Goal: Transaction & Acquisition: Obtain resource

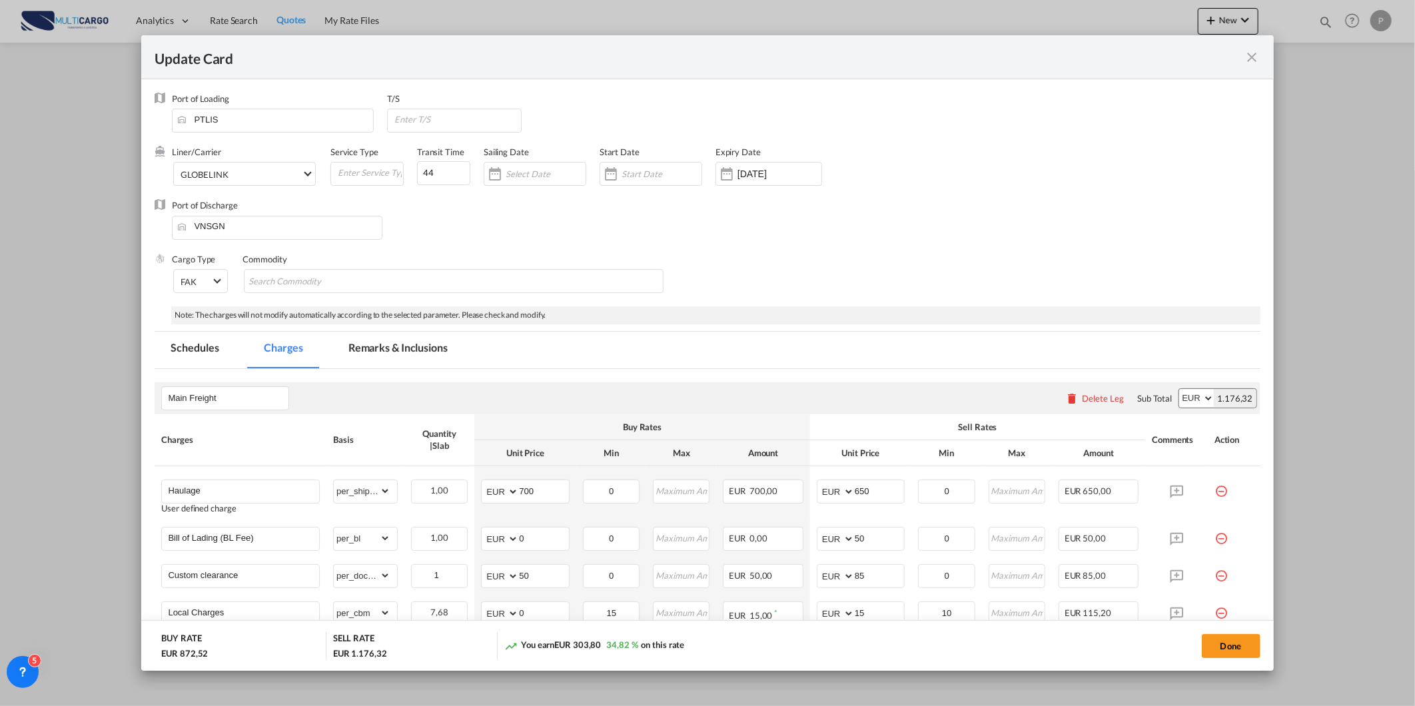
scroll to position [212, 0]
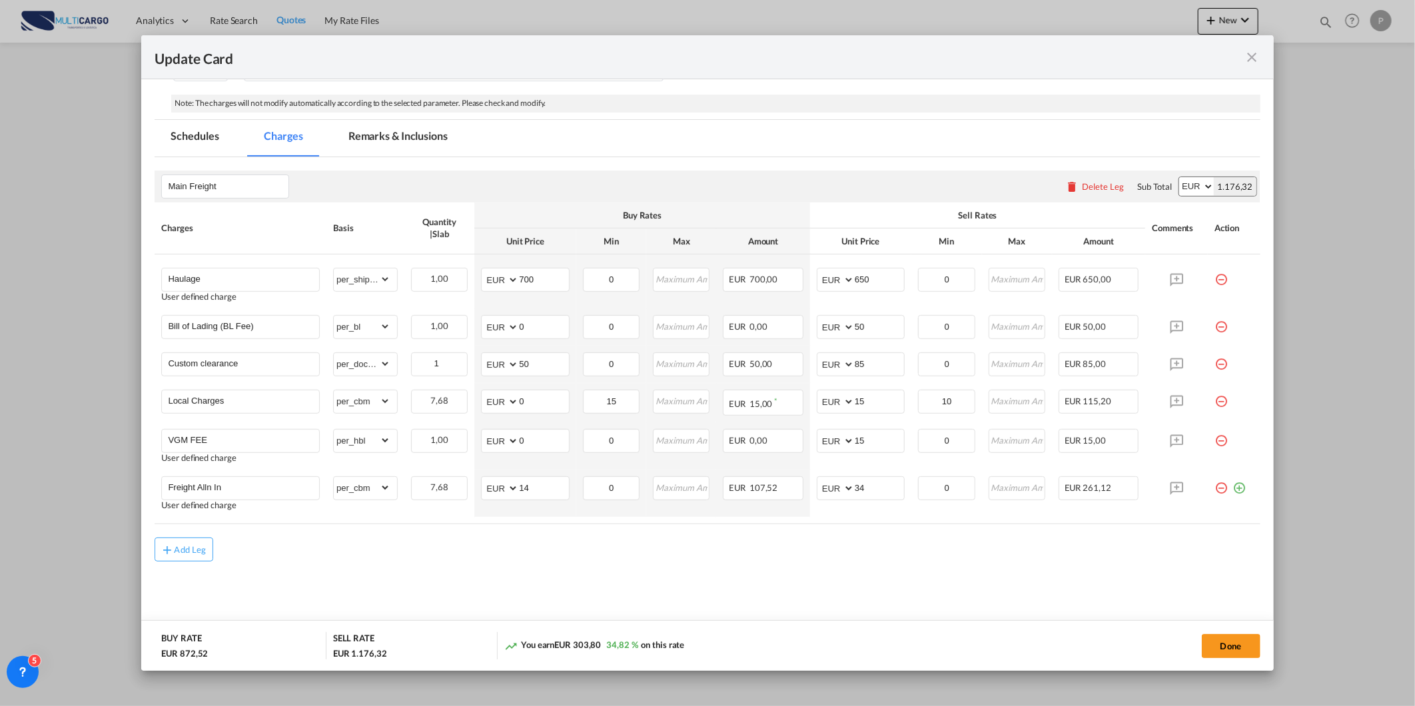
click at [1255, 55] on md-icon "icon-close fg-AAA8AD m-0 pointer" at bounding box center [1253, 57] width 16 height 16
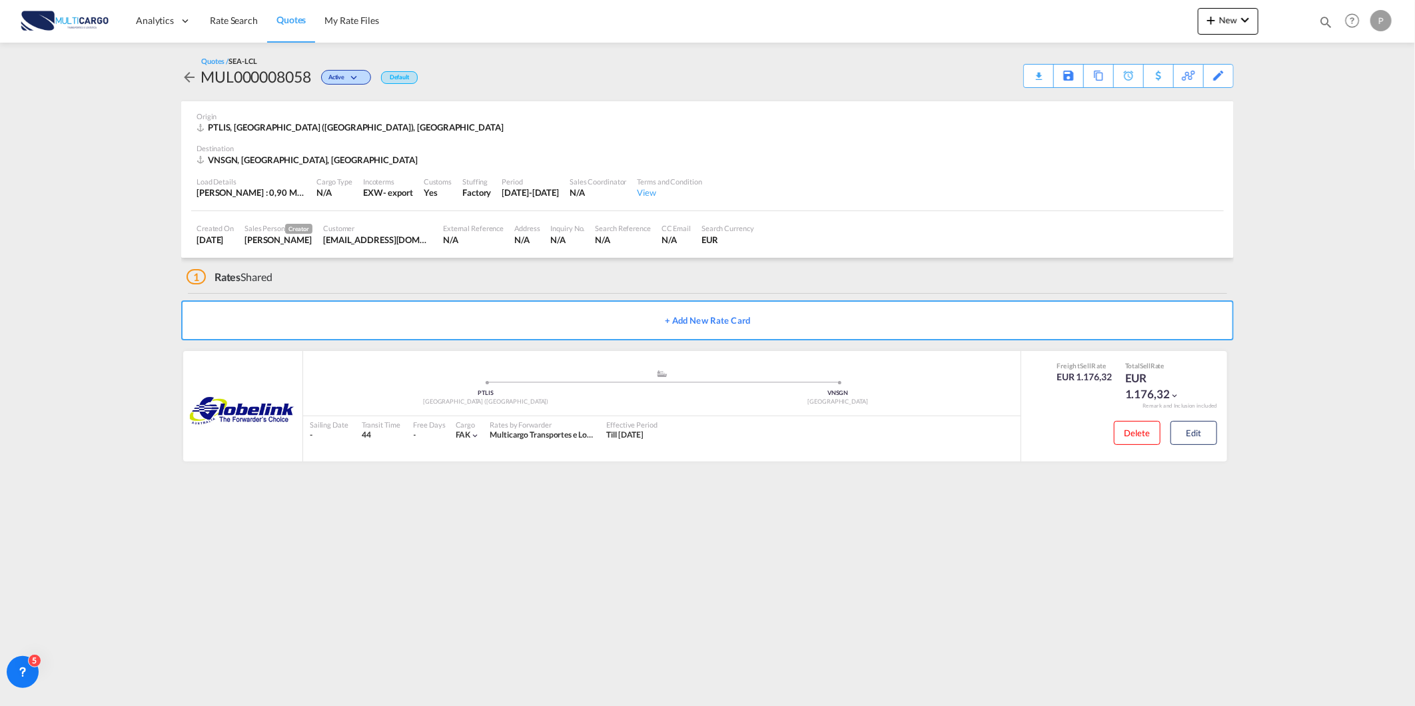
click at [296, 24] on span "Quotes" at bounding box center [290, 19] width 29 height 11
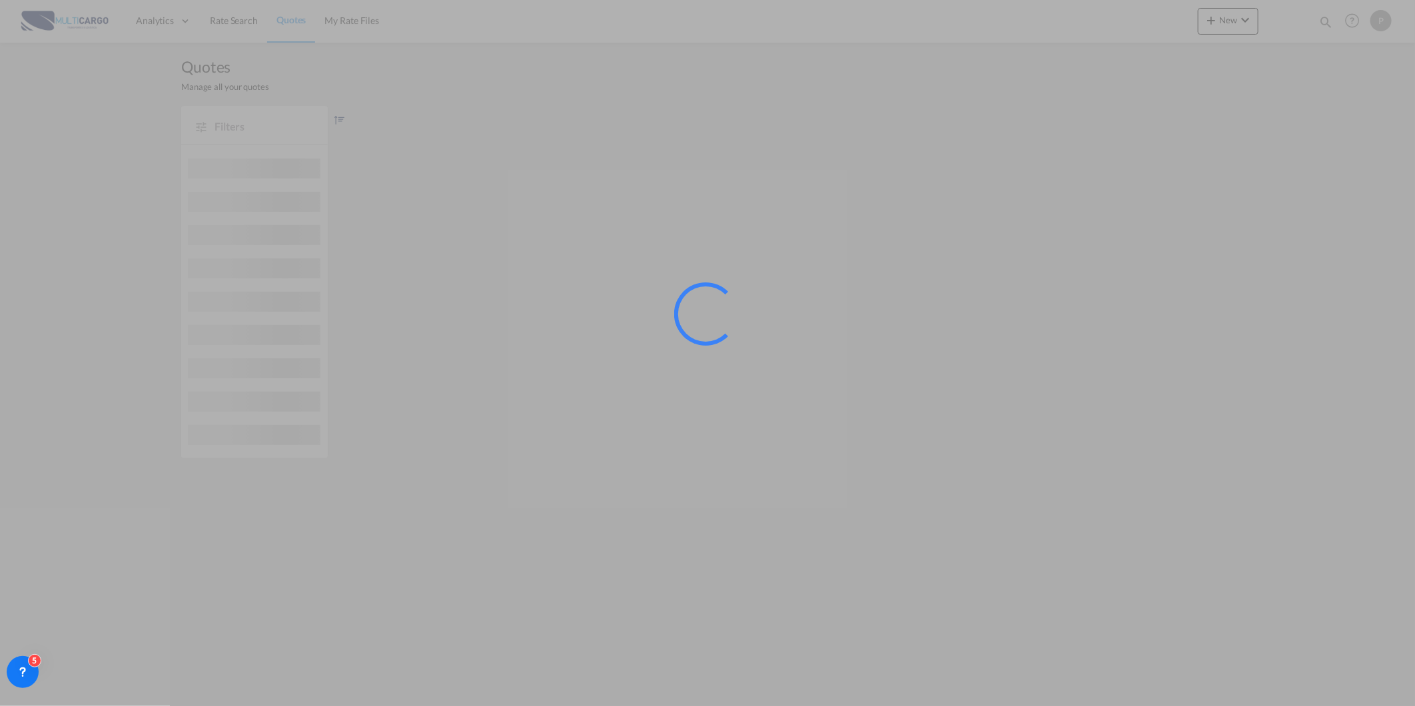
click at [1244, 16] on div at bounding box center [707, 353] width 1415 height 706
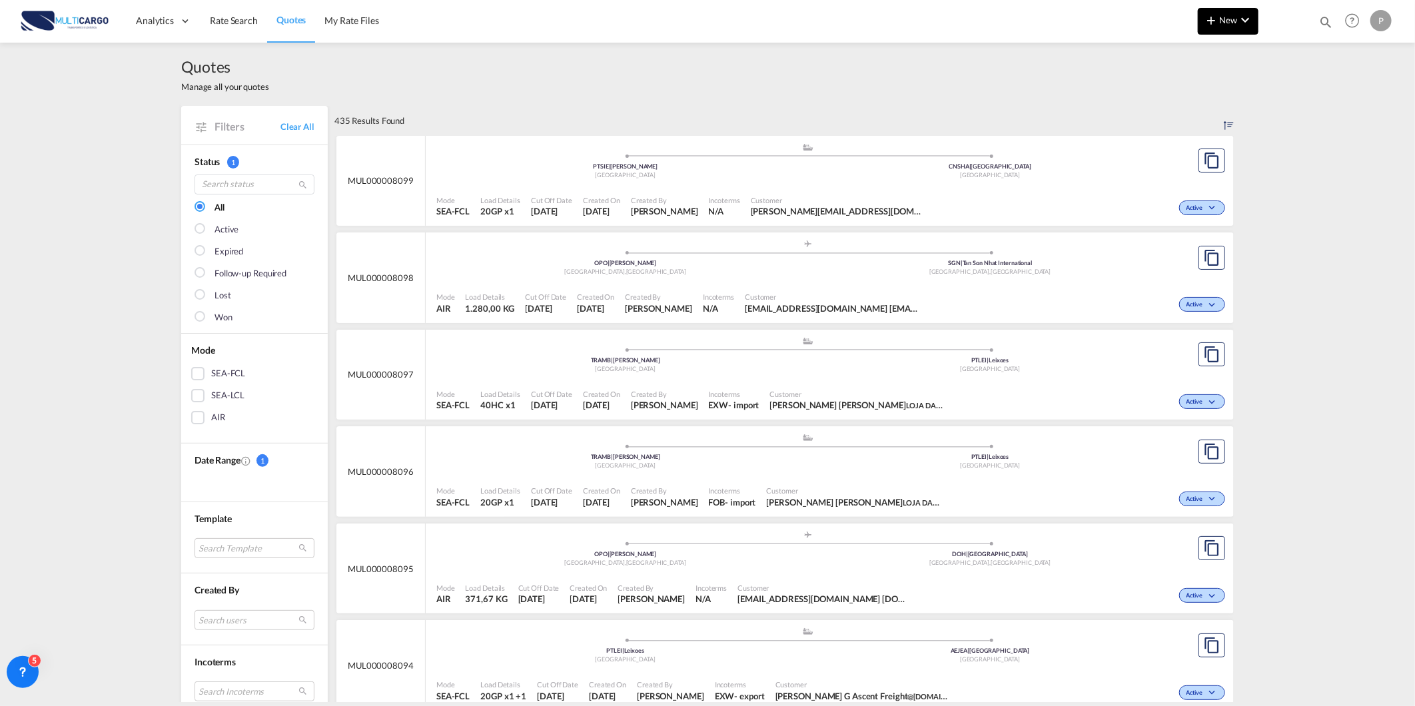
click at [1234, 25] on button "New" at bounding box center [1228, 21] width 61 height 27
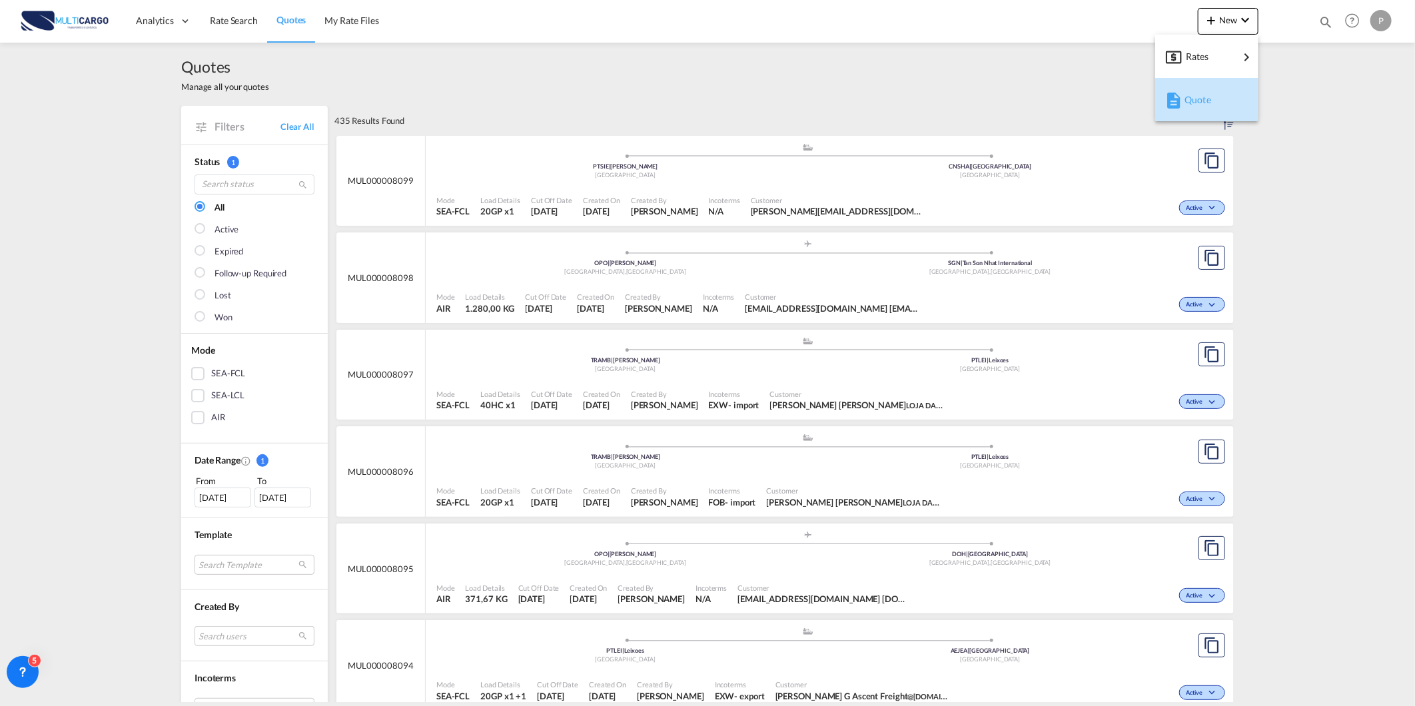
click at [1217, 91] on div "Quote" at bounding box center [1209, 99] width 49 height 33
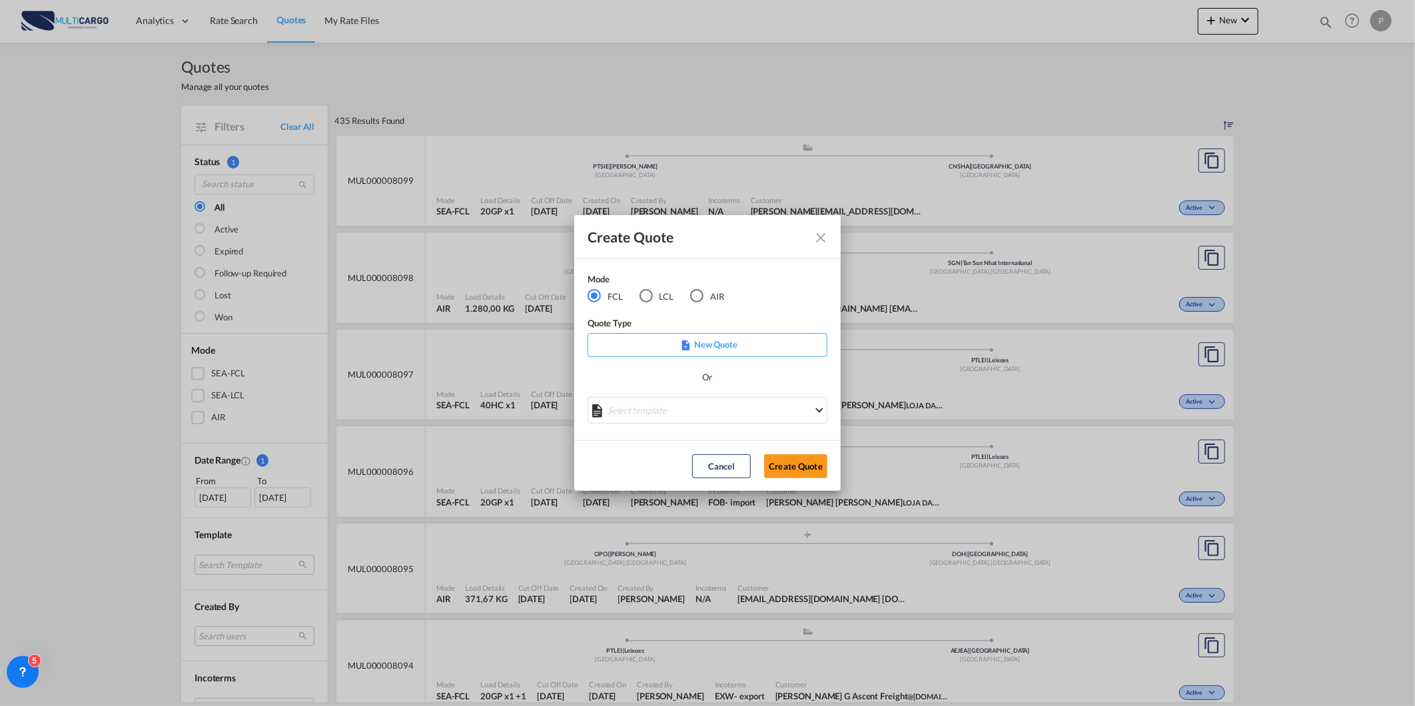
click at [694, 292] on div "AIR" at bounding box center [696, 295] width 13 height 13
click at [680, 420] on md-select "Select template [DATE] IMP_DAP_AIR_>500 [PERSON_NAME] | [DATE] [DATE]_IMP_DAP_A…" at bounding box center [708, 410] width 240 height 27
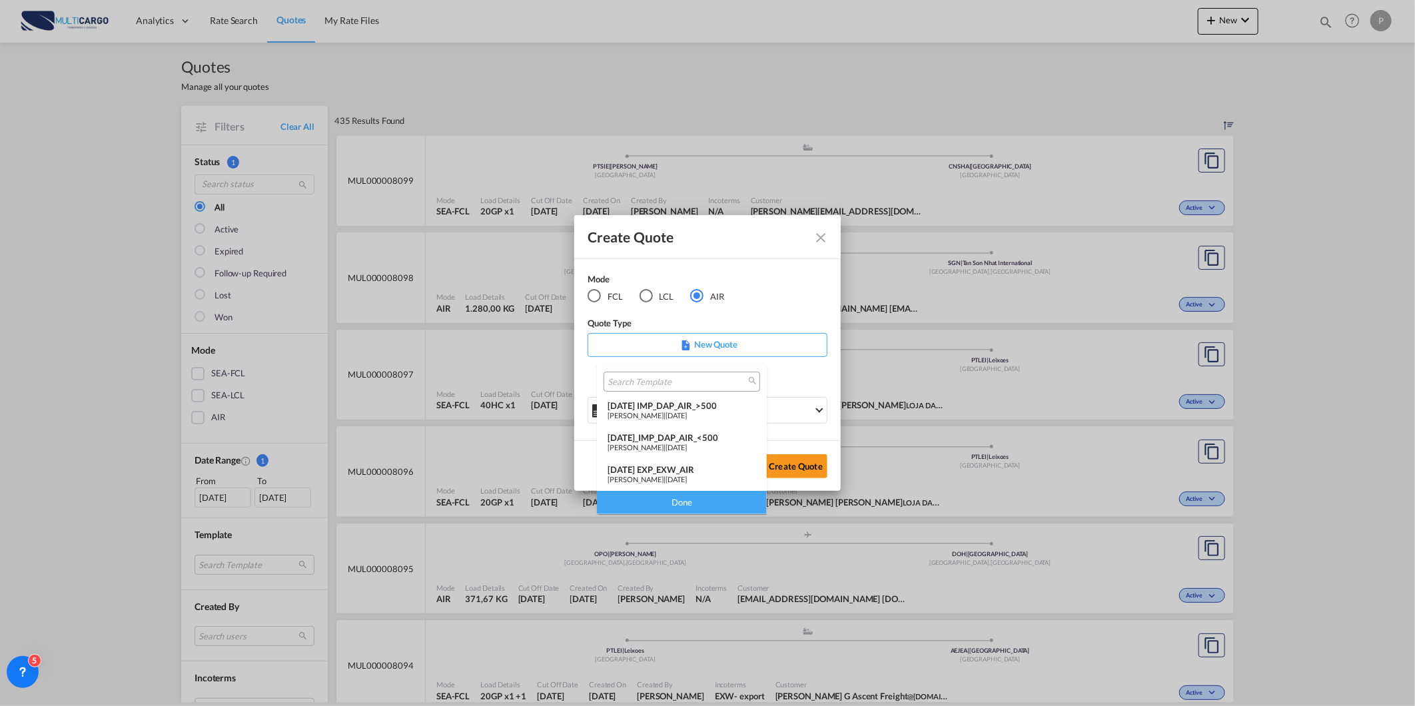
click at [672, 462] on md-option "[DATE] EXP_EXW_AIR [PERSON_NAME] | [DATE]" at bounding box center [682, 475] width 170 height 32
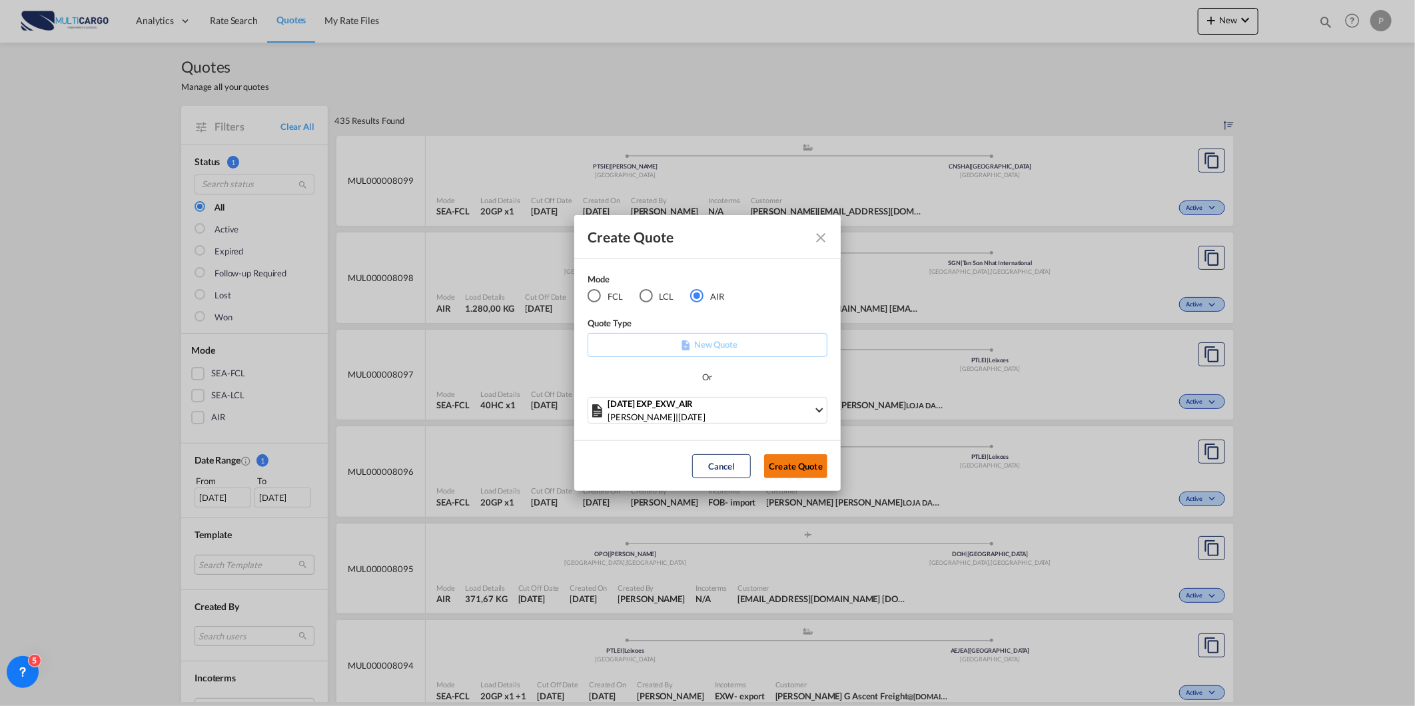
click at [817, 458] on button "Create Quote" at bounding box center [795, 466] width 63 height 24
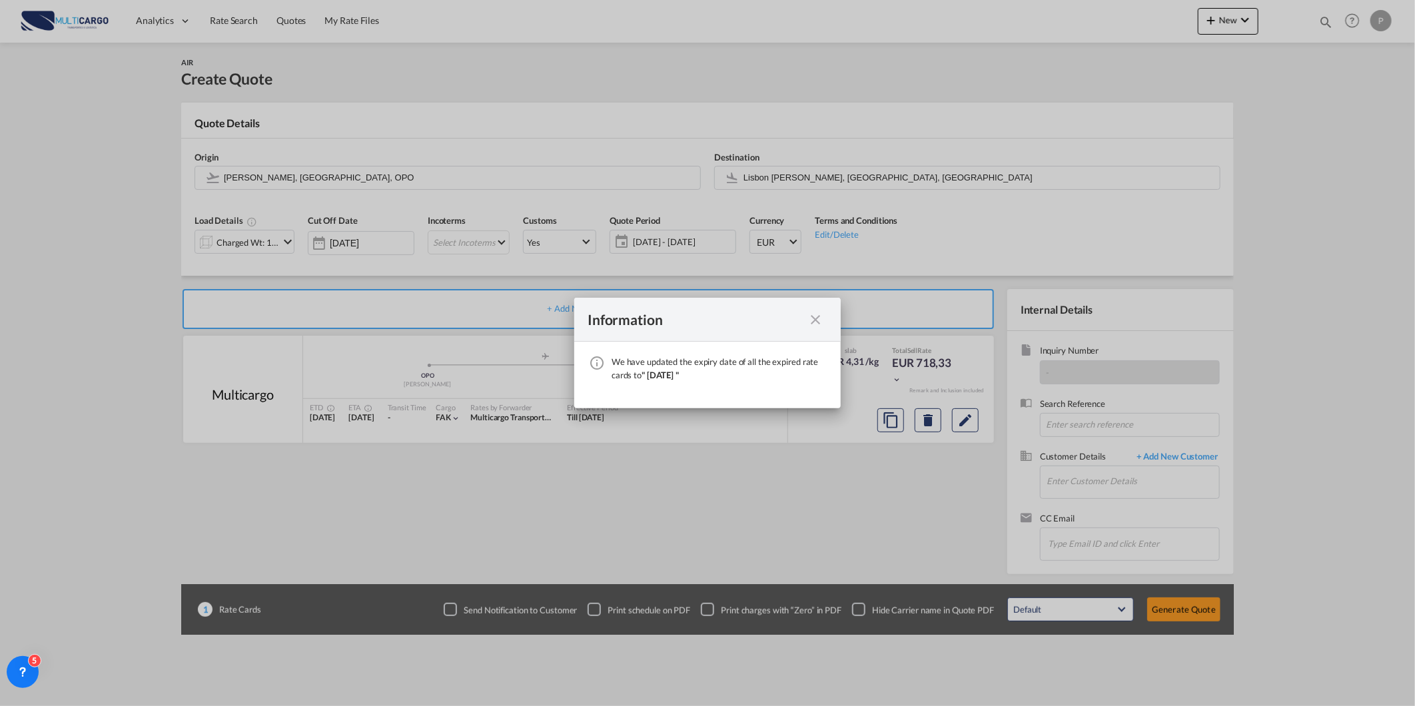
click at [815, 320] on md-icon "icon-close fg-AAA8AD cursor" at bounding box center [815, 320] width 16 height 16
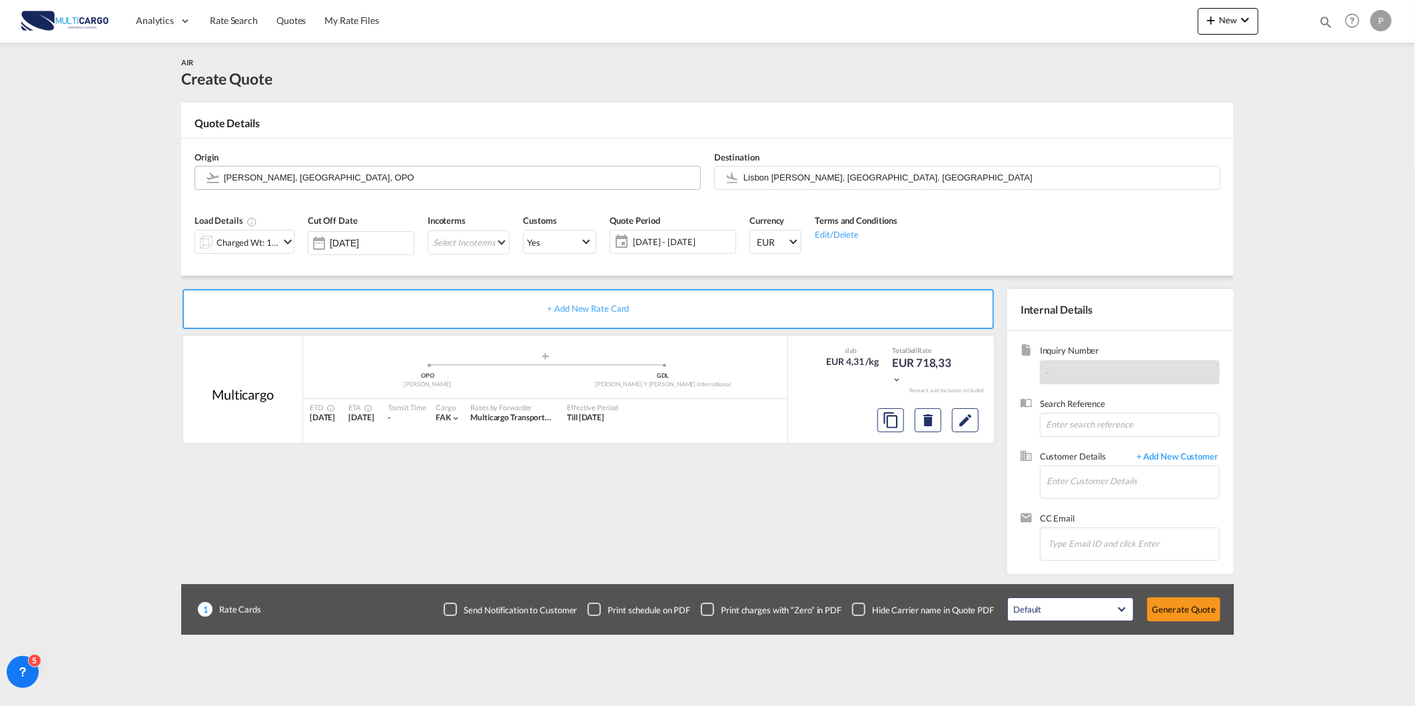
click at [424, 175] on input "[PERSON_NAME], [GEOGRAPHIC_DATA], OPO" at bounding box center [459, 177] width 470 height 23
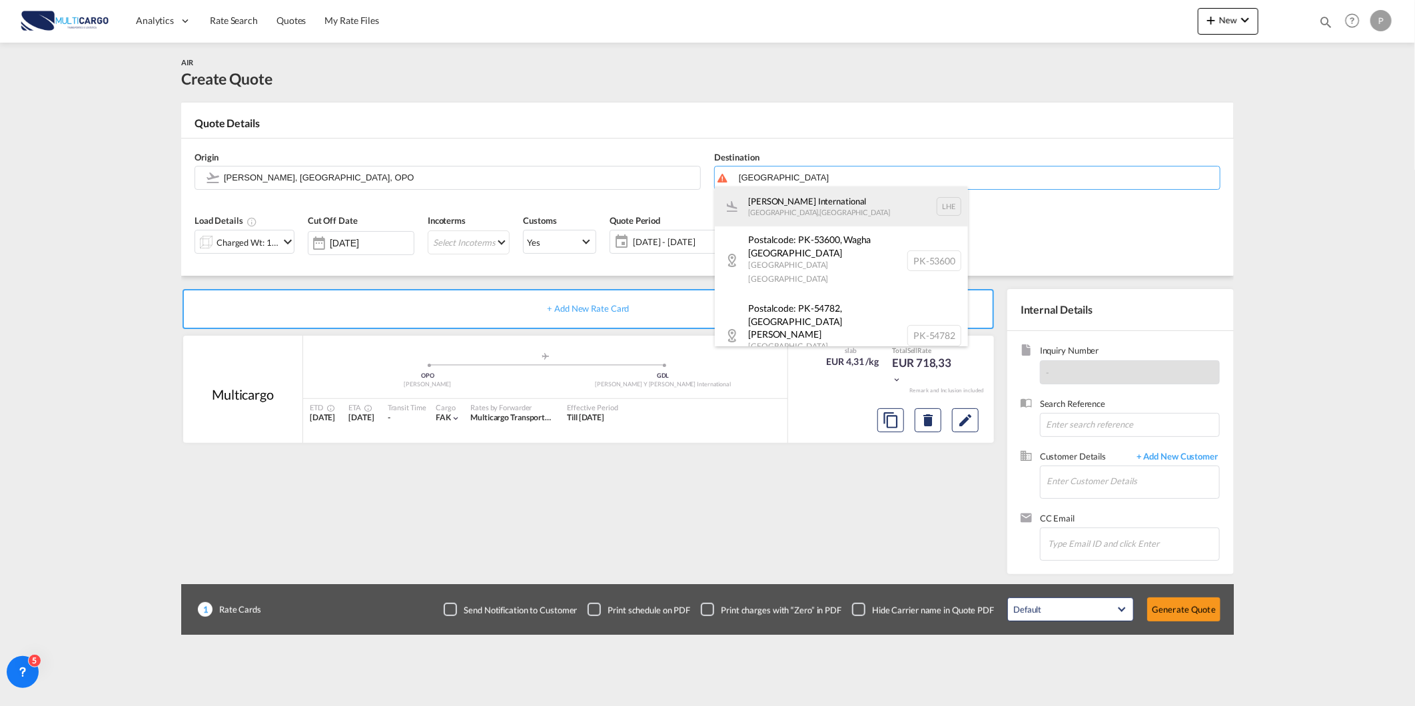
click at [771, 217] on div "[PERSON_NAME] International [GEOGRAPHIC_DATA] , [GEOGRAPHIC_DATA] LHE" at bounding box center [841, 207] width 253 height 40
type input "[PERSON_NAME] International, [GEOGRAPHIC_DATA], LHE"
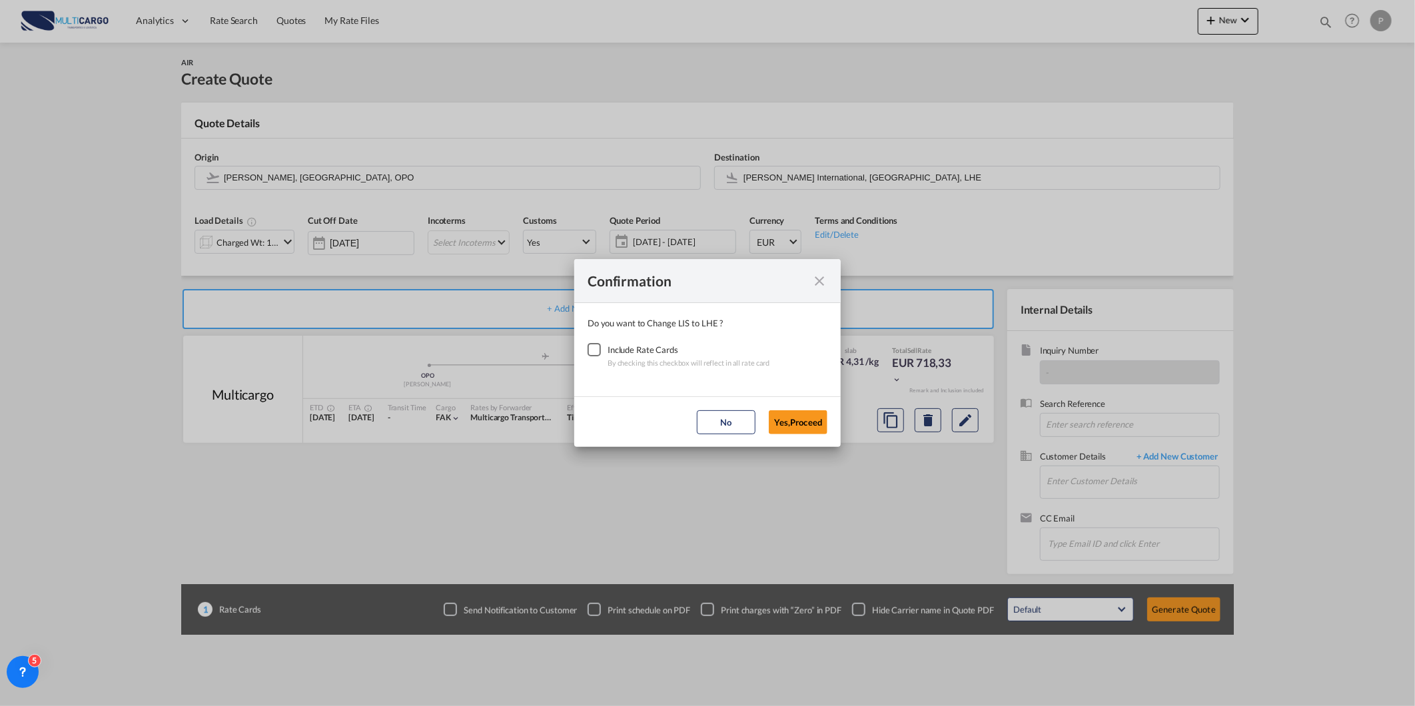
click at [589, 349] on div "Checkbox No Ink" at bounding box center [594, 349] width 13 height 13
click at [796, 416] on button "Yes,Proceed" at bounding box center [798, 422] width 59 height 24
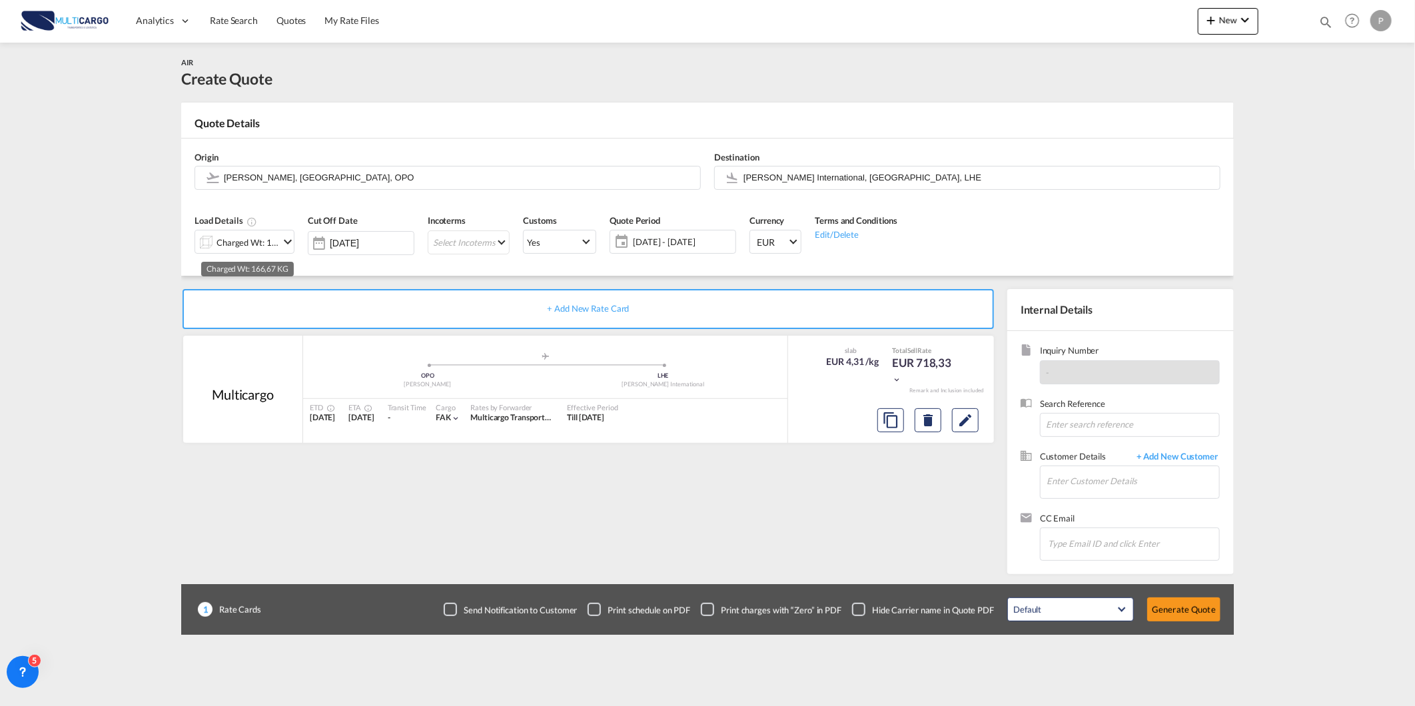
click at [267, 239] on div "Charged Wt: 166,67 KG" at bounding box center [248, 242] width 63 height 19
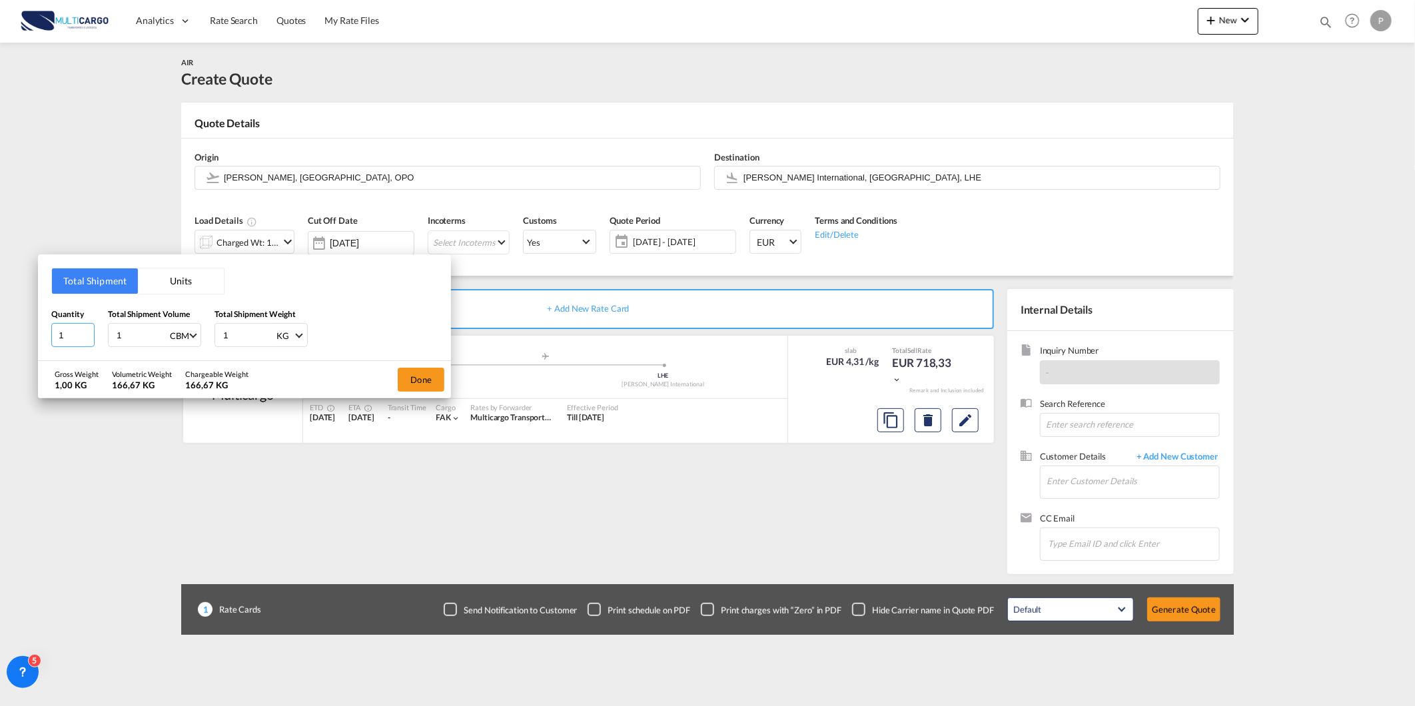
click at [74, 340] on input "1" at bounding box center [72, 335] width 43 height 24
type input "16"
type input "0"
type input "0.58"
type input "250"
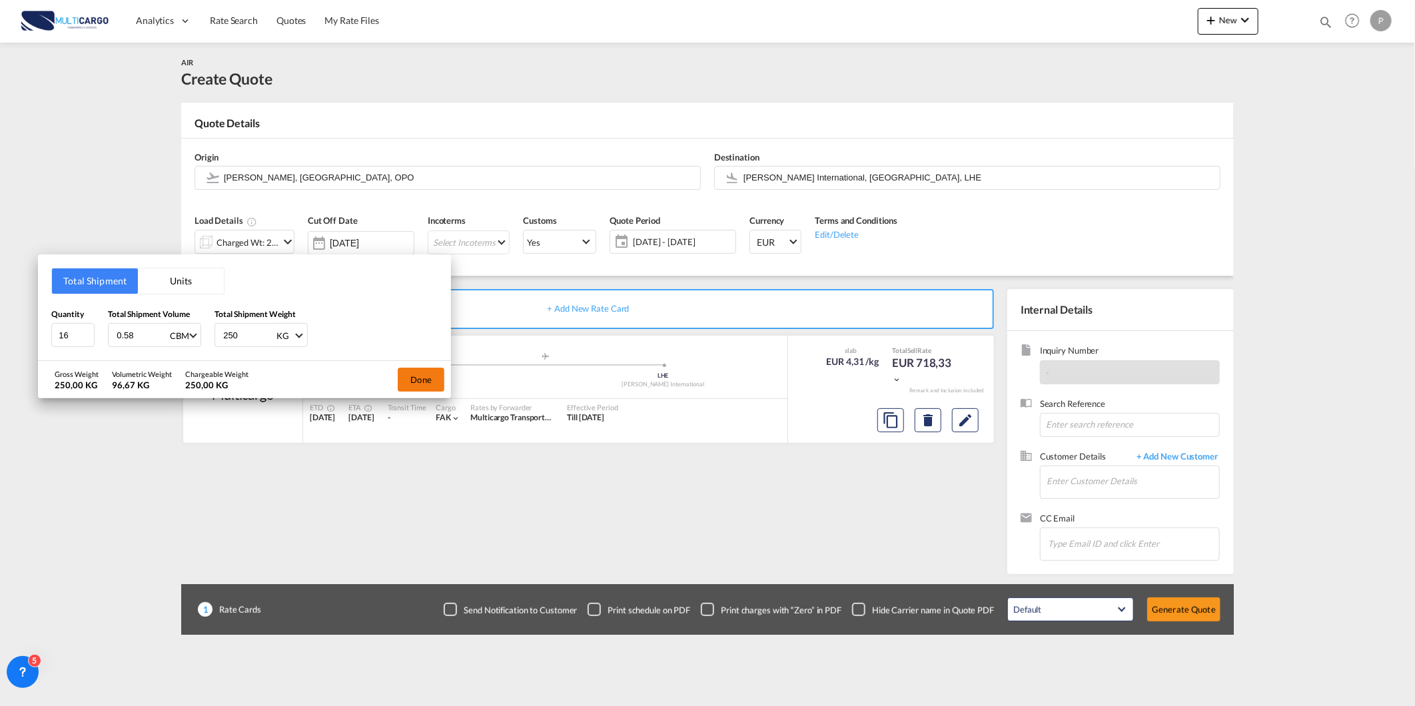
click at [415, 372] on button "Done" at bounding box center [421, 380] width 47 height 24
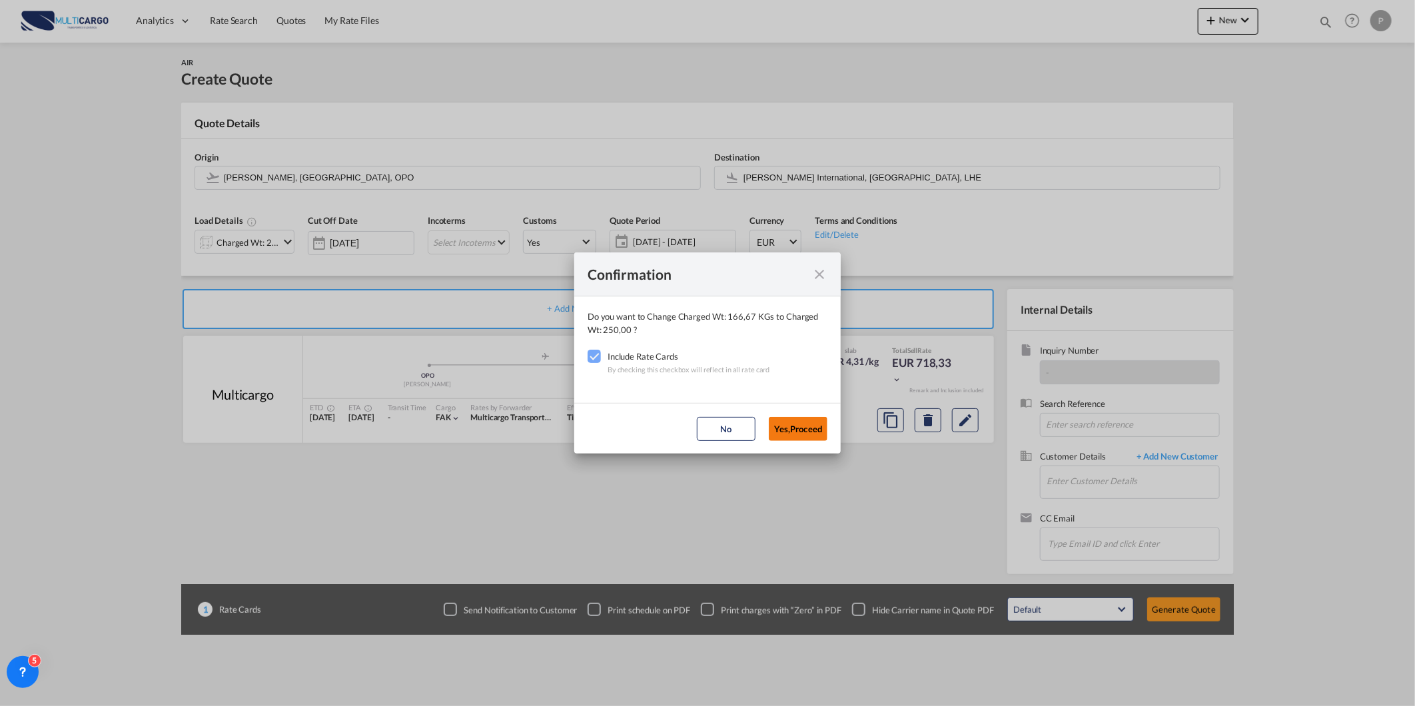
click at [811, 417] on button "Yes,Proceed" at bounding box center [798, 429] width 59 height 24
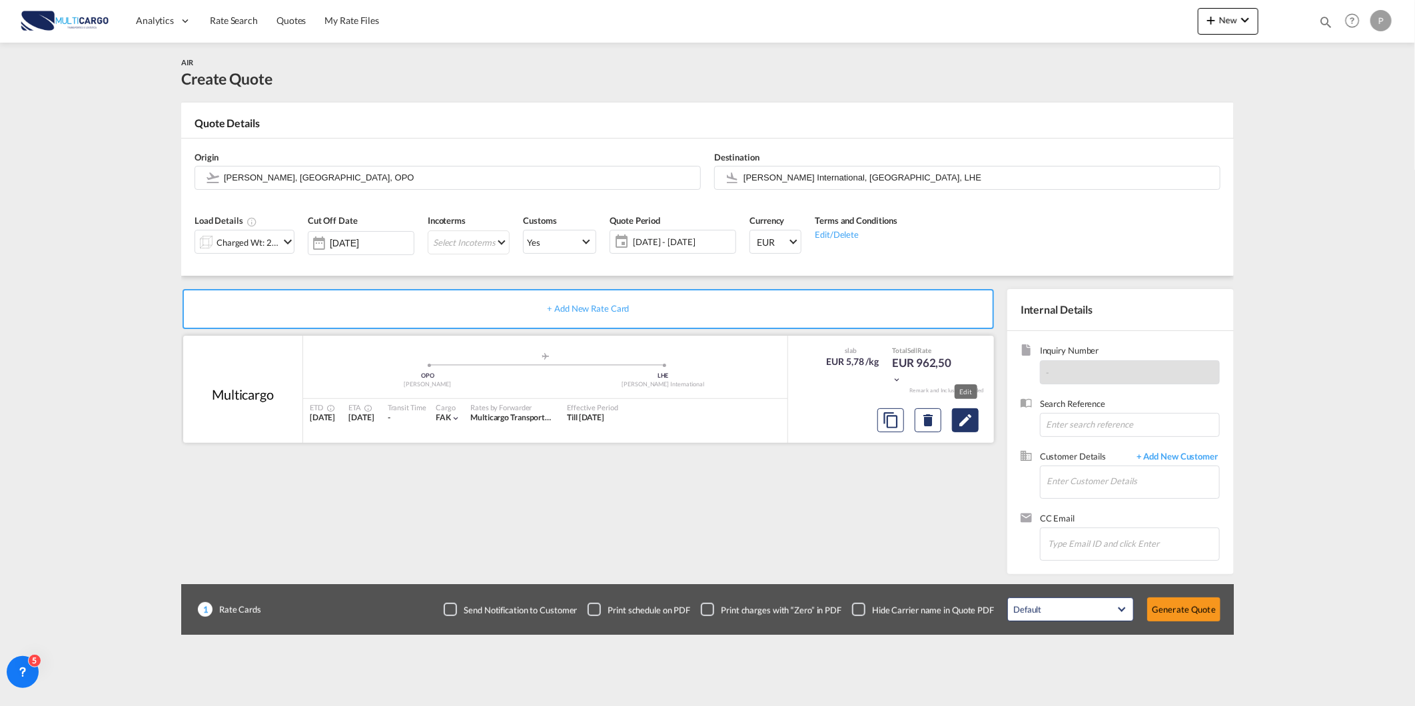
click at [961, 417] on md-icon "Edit" at bounding box center [965, 420] width 16 height 16
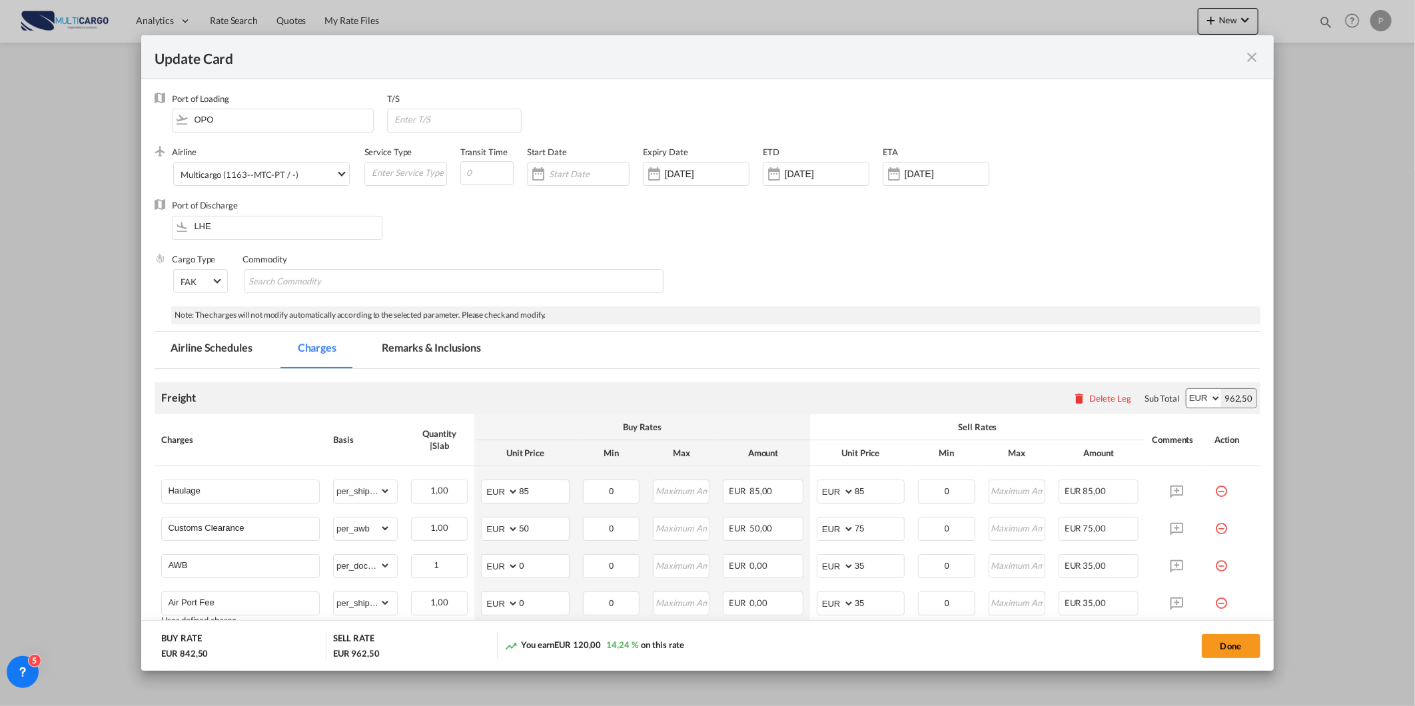
select select "per_shipment"
select select "per_awb"
select select "per_document"
select select "per_shipment"
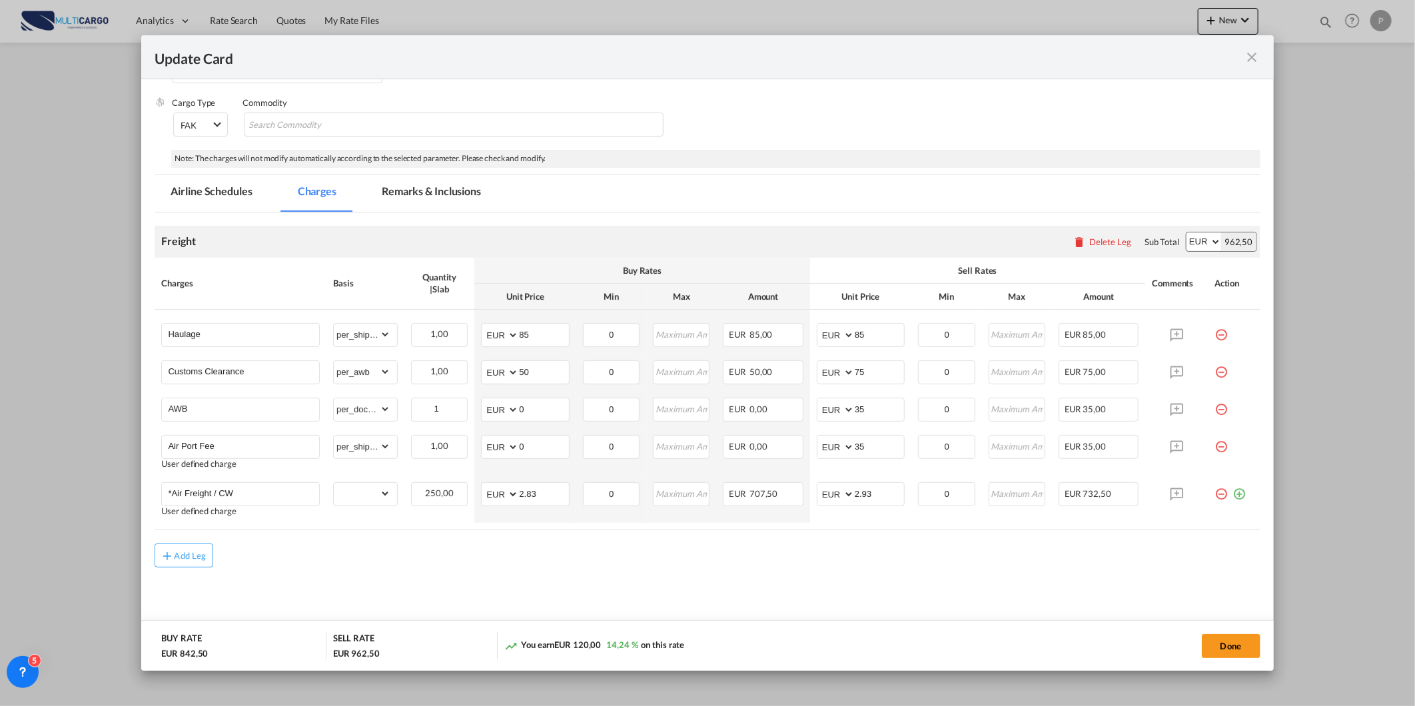
scroll to position [163, 0]
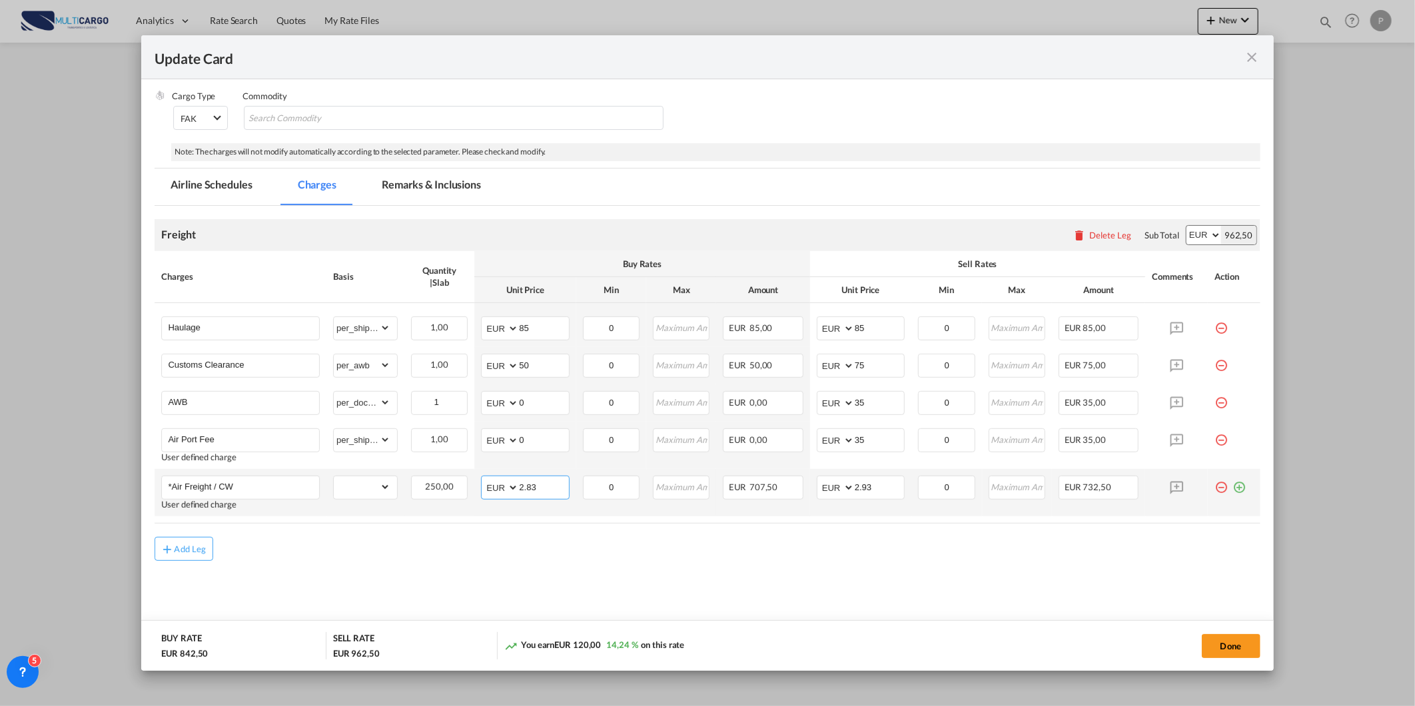
drag, startPoint x: 544, startPoint y: 481, endPoint x: 385, endPoint y: 500, distance: 160.4
click at [385, 500] on tr "*Air Freight / CW User defined charge Please Enter Already Exists gross_weight …" at bounding box center [707, 492] width 1105 height 47
type input "0.95"
click at [880, 487] on input "2.93" at bounding box center [879, 486] width 49 height 20
drag, startPoint x: 880, startPoint y: 487, endPoint x: 764, endPoint y: 493, distance: 116.7
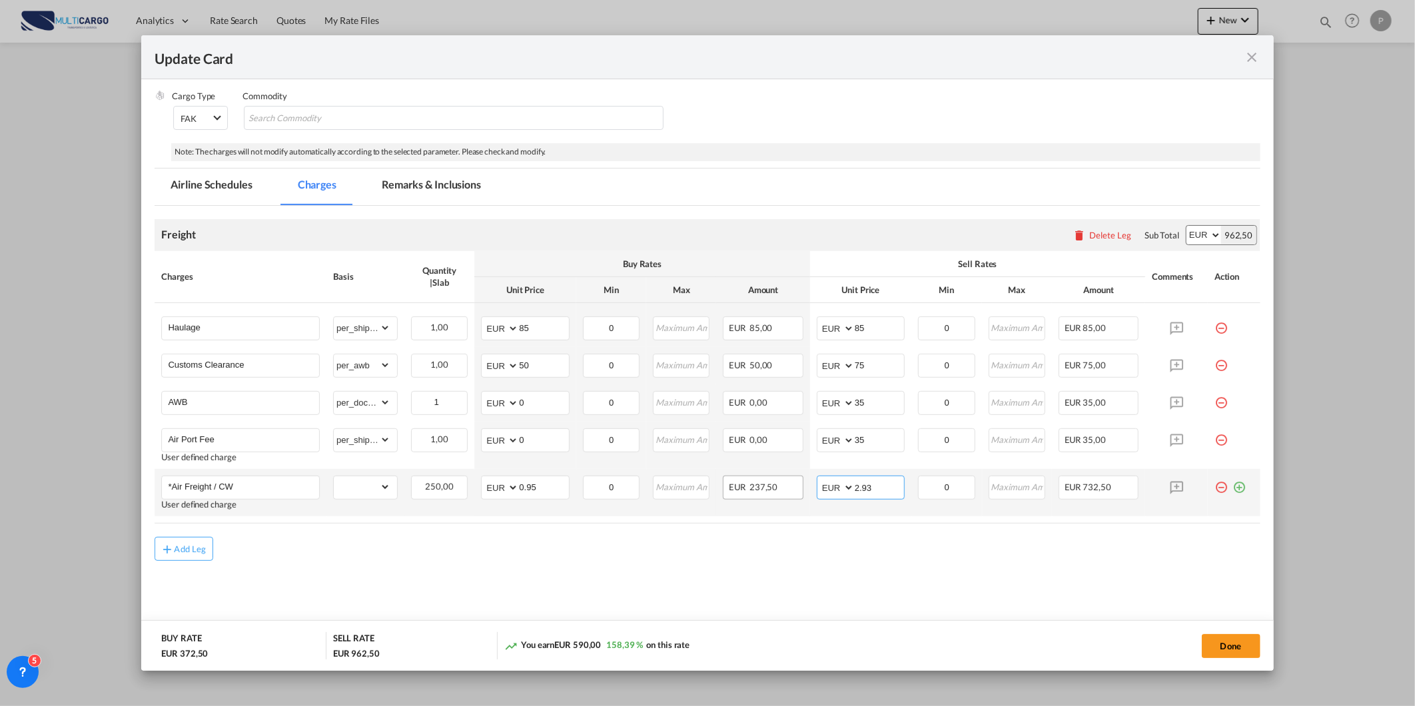
click at [764, 493] on tr "*Air Freight / CW User defined charge Please Enter Already Exists gross_weight …" at bounding box center [707, 492] width 1105 height 47
click at [905, 576] on md-content "Freight Please enter leg name Leg Name Already Exists Delete Leg Sub Total AED …" at bounding box center [707, 422] width 1105 height 433
click at [869, 484] on input "1.10" at bounding box center [879, 486] width 49 height 20
type input "1.20"
click at [573, 560] on div "Add Leg" at bounding box center [707, 549] width 1105 height 24
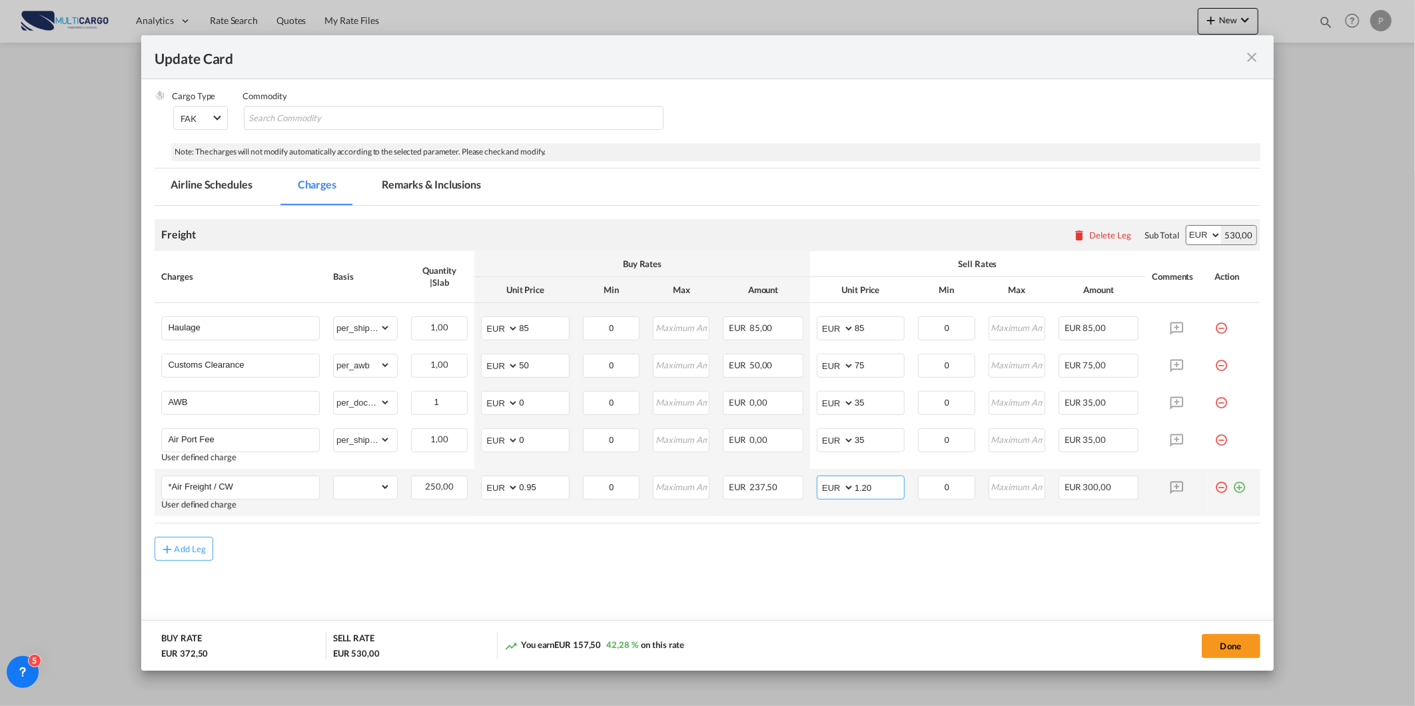
drag, startPoint x: 877, startPoint y: 486, endPoint x: 837, endPoint y: 493, distance: 39.9
click at [837, 493] on md-input-container "AED AFN ALL AMD ANG AOA ARS AUD AWG AZN BAM BBD BDT BGN BHD BIF BMD BND [PERSON…" at bounding box center [861, 488] width 88 height 24
click at [856, 576] on md-content "Freight Please enter leg name Leg Name Already Exists Delete Leg Sub Total AED …" at bounding box center [707, 422] width 1105 height 433
drag, startPoint x: 891, startPoint y: 320, endPoint x: 773, endPoint y: 334, distance: 118.8
click at [817, 328] on md-input-container "AED AFN ALL AMD ANG AOA ARS AUD AWG AZN BAM BBD BDT BGN BHD BIF BMD BND [PERSON…" at bounding box center [861, 328] width 88 height 24
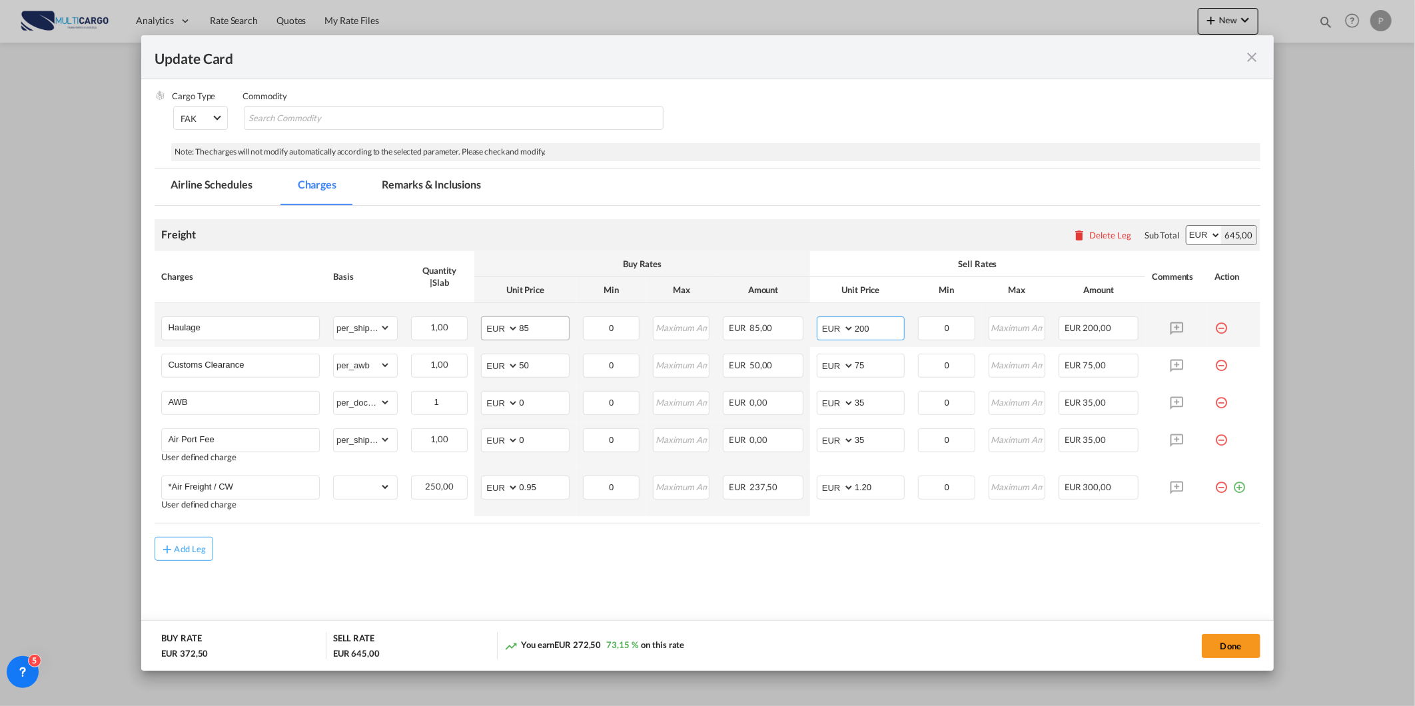
type input "200"
drag, startPoint x: 518, startPoint y: 325, endPoint x: 461, endPoint y: 334, distance: 57.4
click at [466, 336] on tr "Haulage Please Enter Already Exists gross_weight volumetric_weight per_shipment…" at bounding box center [707, 325] width 1105 height 44
type input "120"
click at [887, 567] on md-content "Freight Please enter leg name Leg Name Already Exists Delete Leg Sub Total AED …" at bounding box center [707, 422] width 1105 height 433
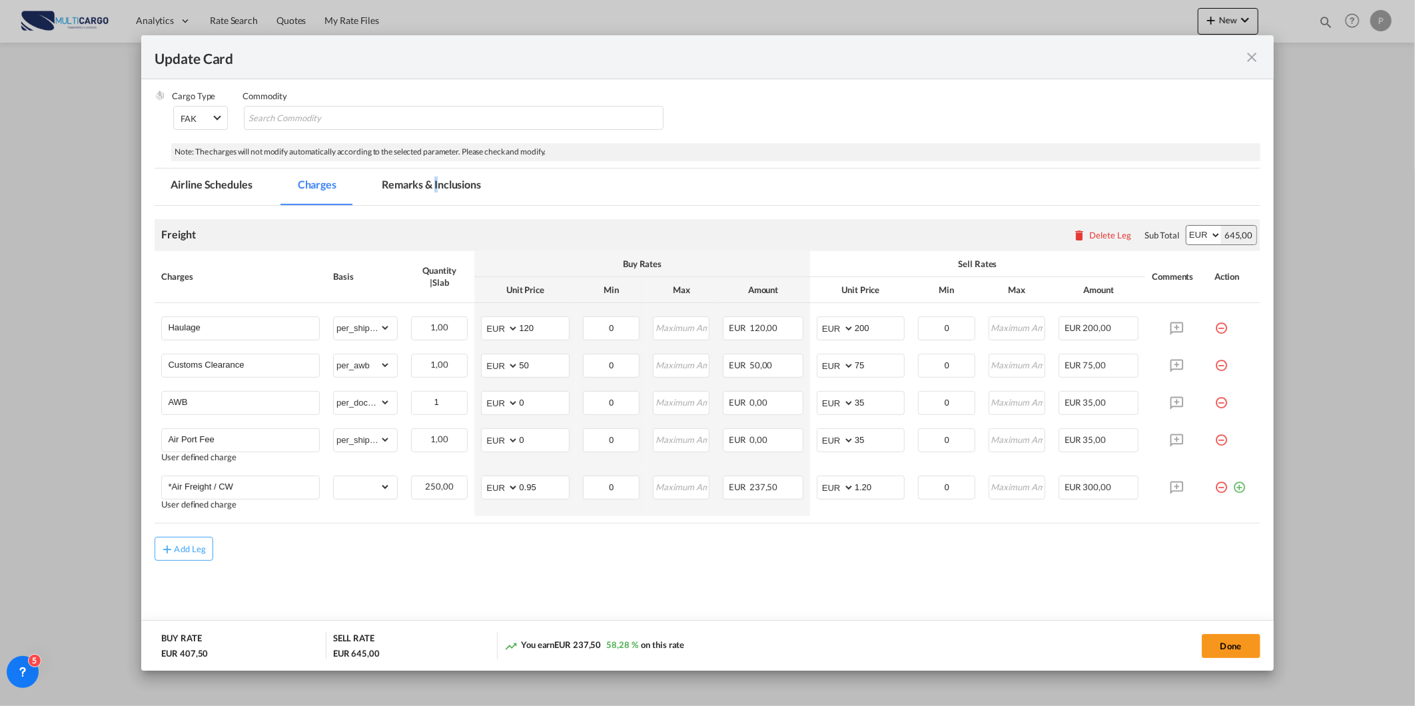
click at [436, 181] on md-tab-item "Remarks & Inclusions" at bounding box center [431, 187] width 131 height 37
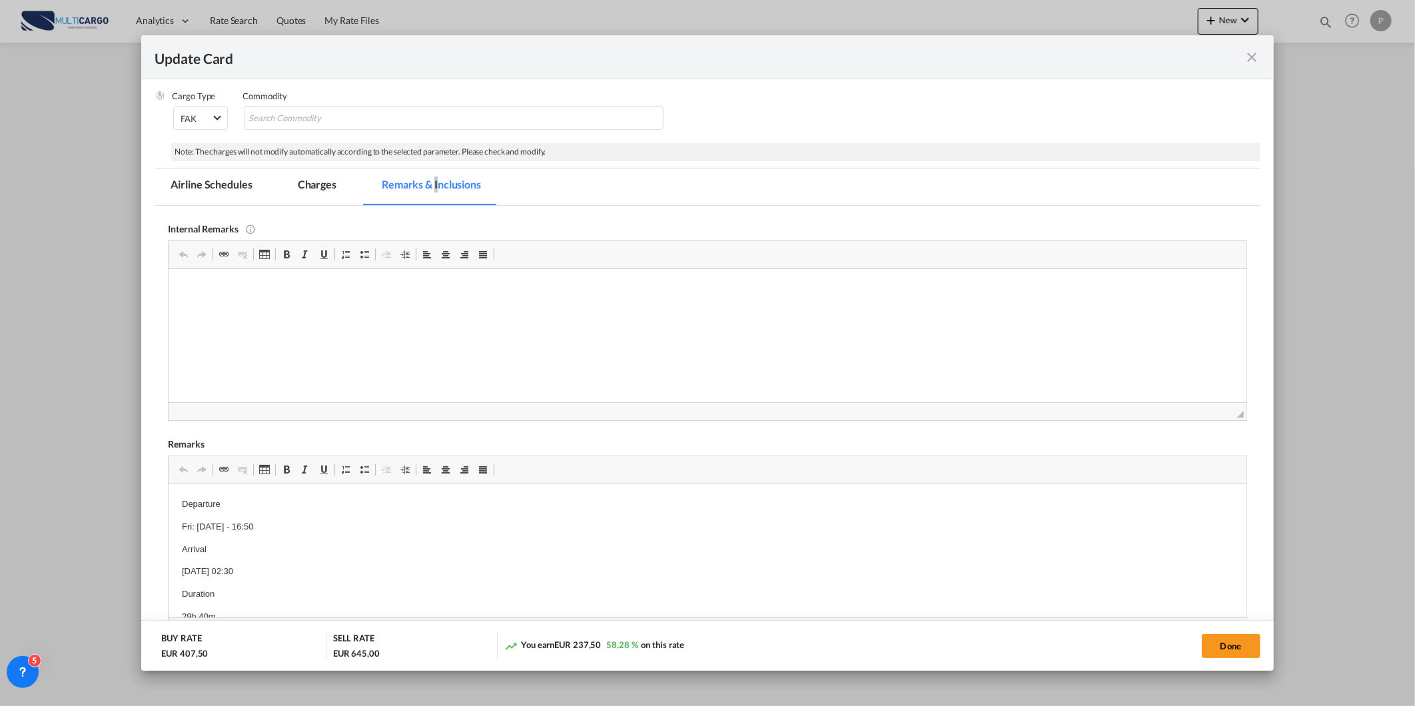
scroll to position [48, 0]
click at [1223, 645] on button "Done" at bounding box center [1231, 646] width 59 height 24
type input "1.2"
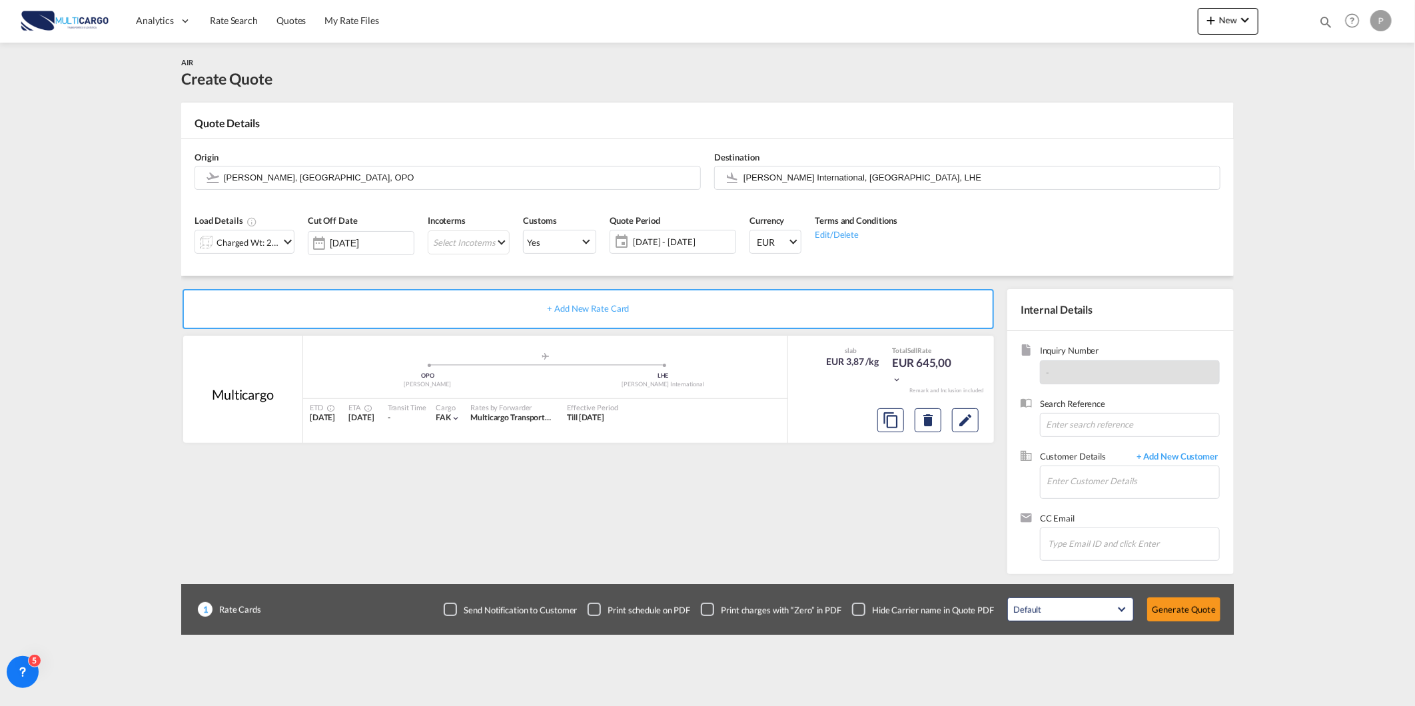
scroll to position [8, 0]
click at [961, 415] on md-icon "Edit" at bounding box center [965, 420] width 16 height 16
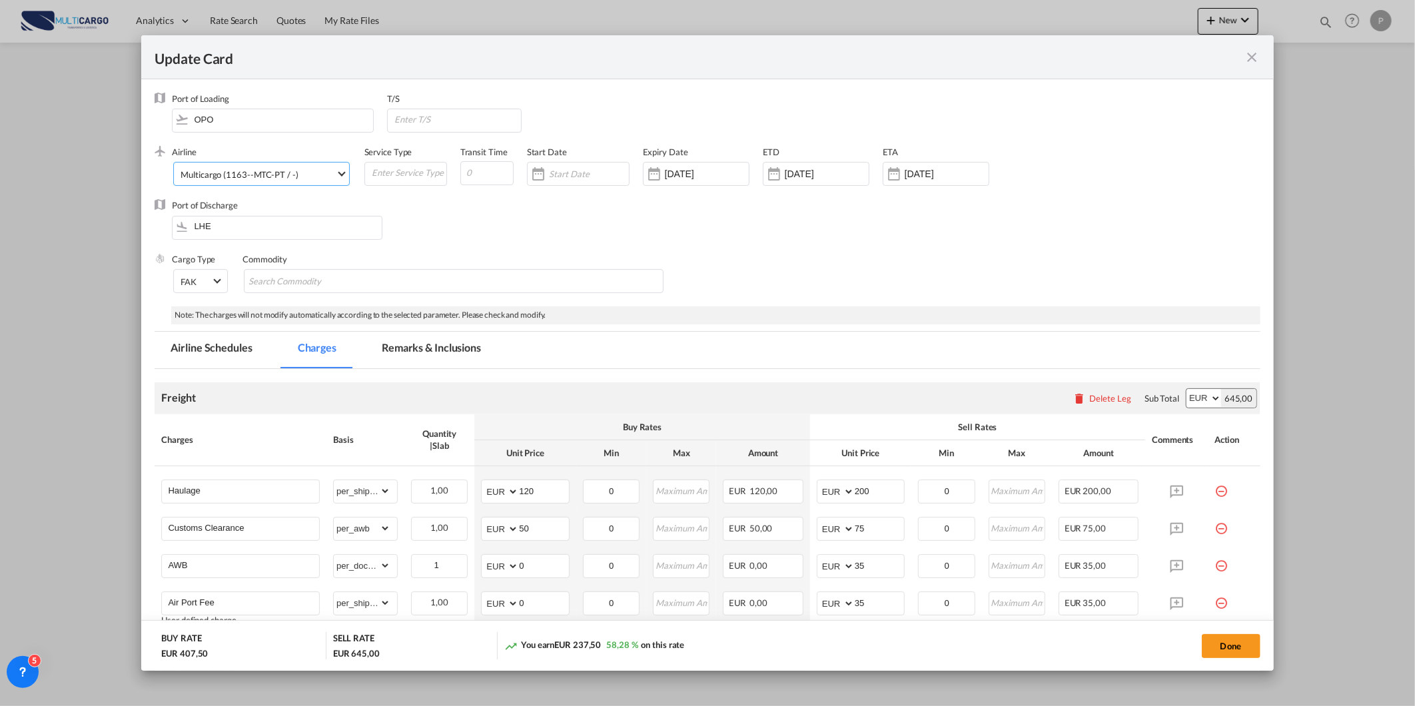
click at [205, 167] on md-select-value "Multicargo (1163--MTC-PT / -)" at bounding box center [263, 173] width 169 height 21
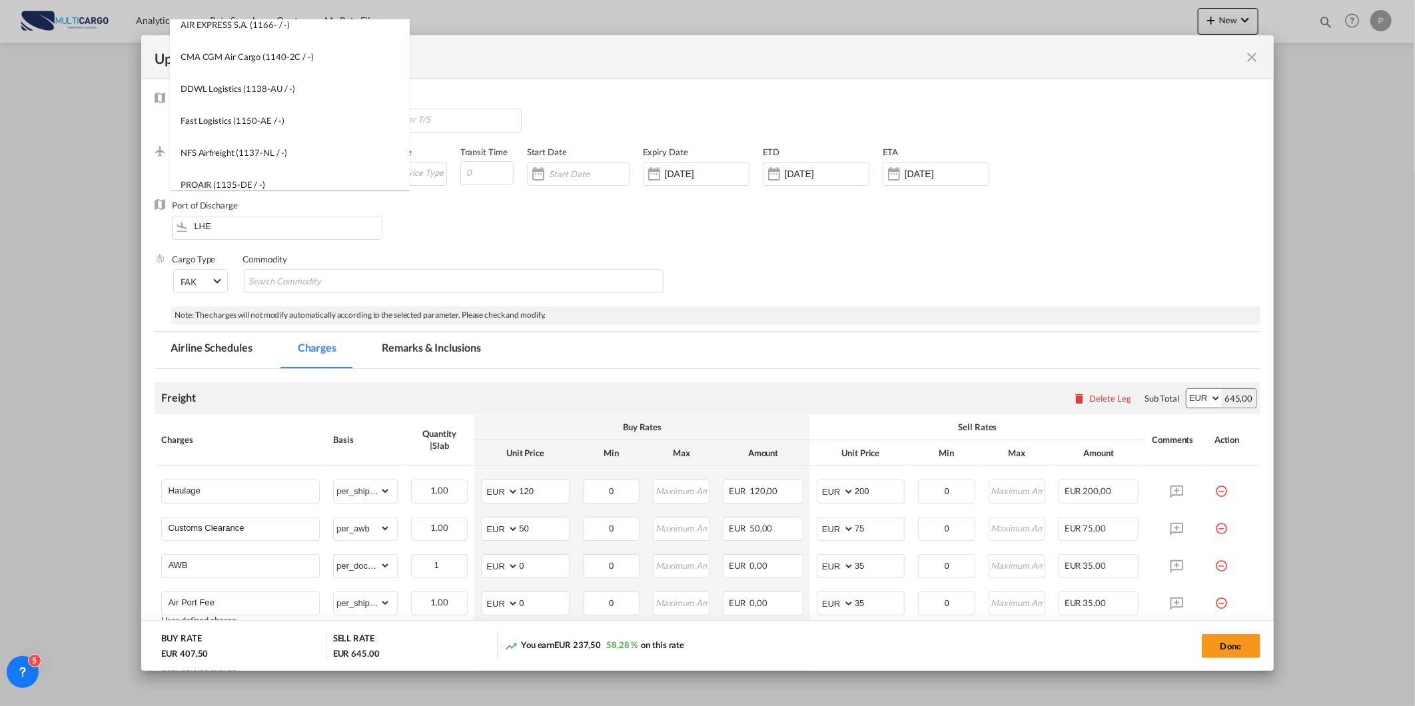
scroll to position [0, 0]
click at [345, 36] on input "search" at bounding box center [293, 36] width 233 height 32
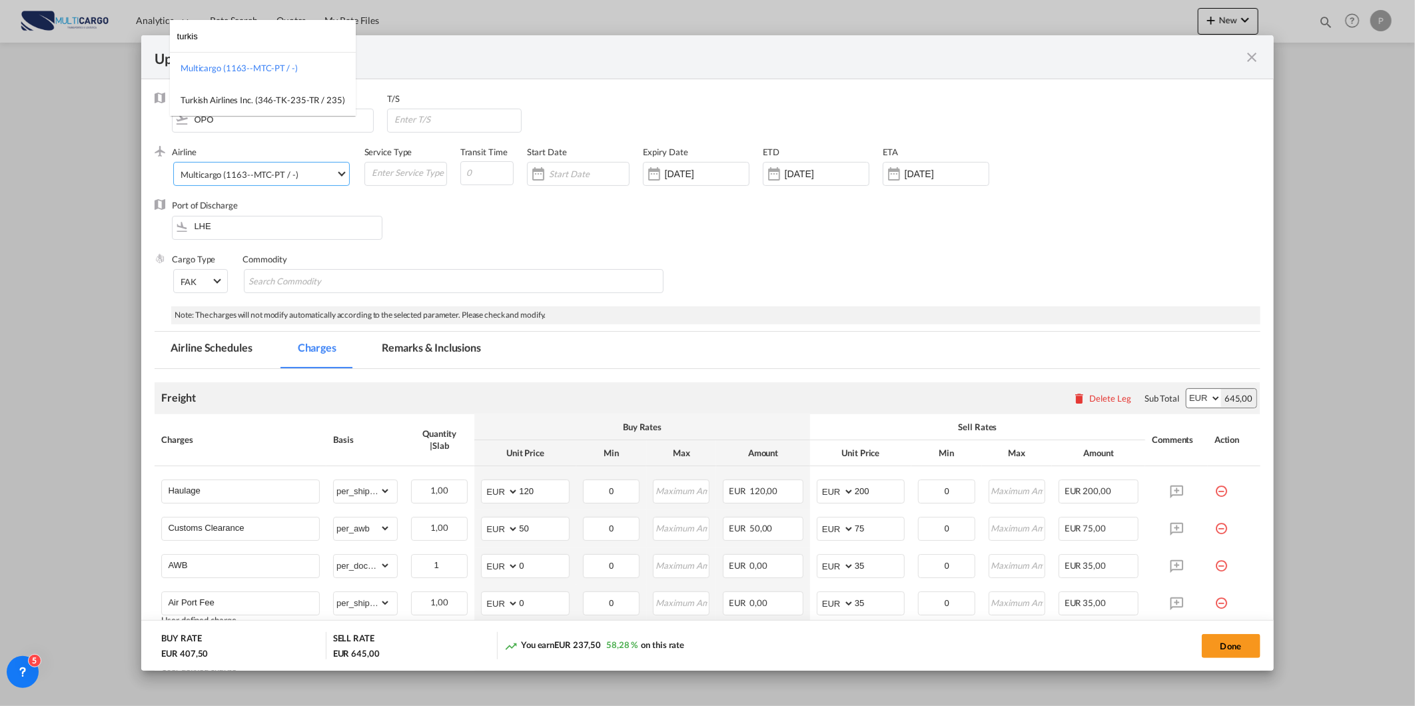
type input "turkis"
click at [300, 97] on div "Turkish Airlines Inc. (346-TK-235-TR / 235)" at bounding box center [263, 100] width 165 height 12
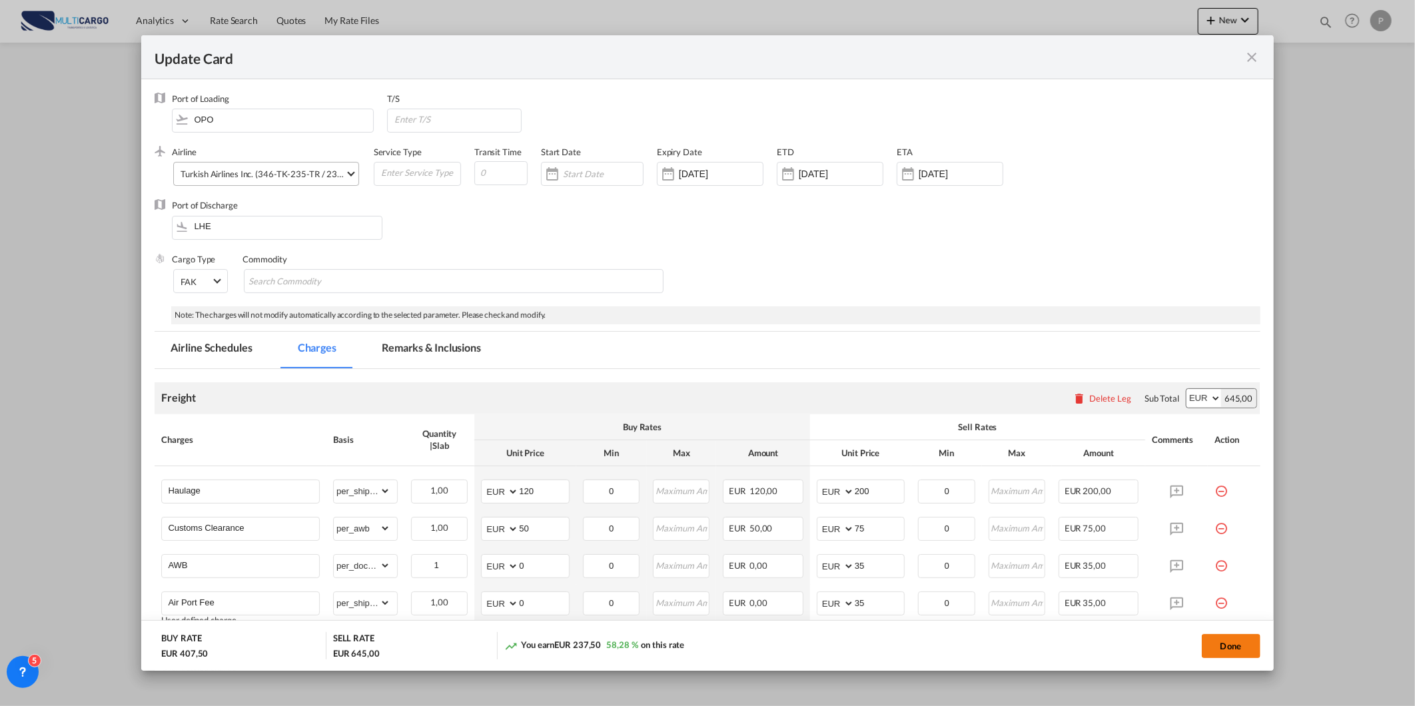
click at [1231, 636] on button "Done" at bounding box center [1231, 646] width 59 height 24
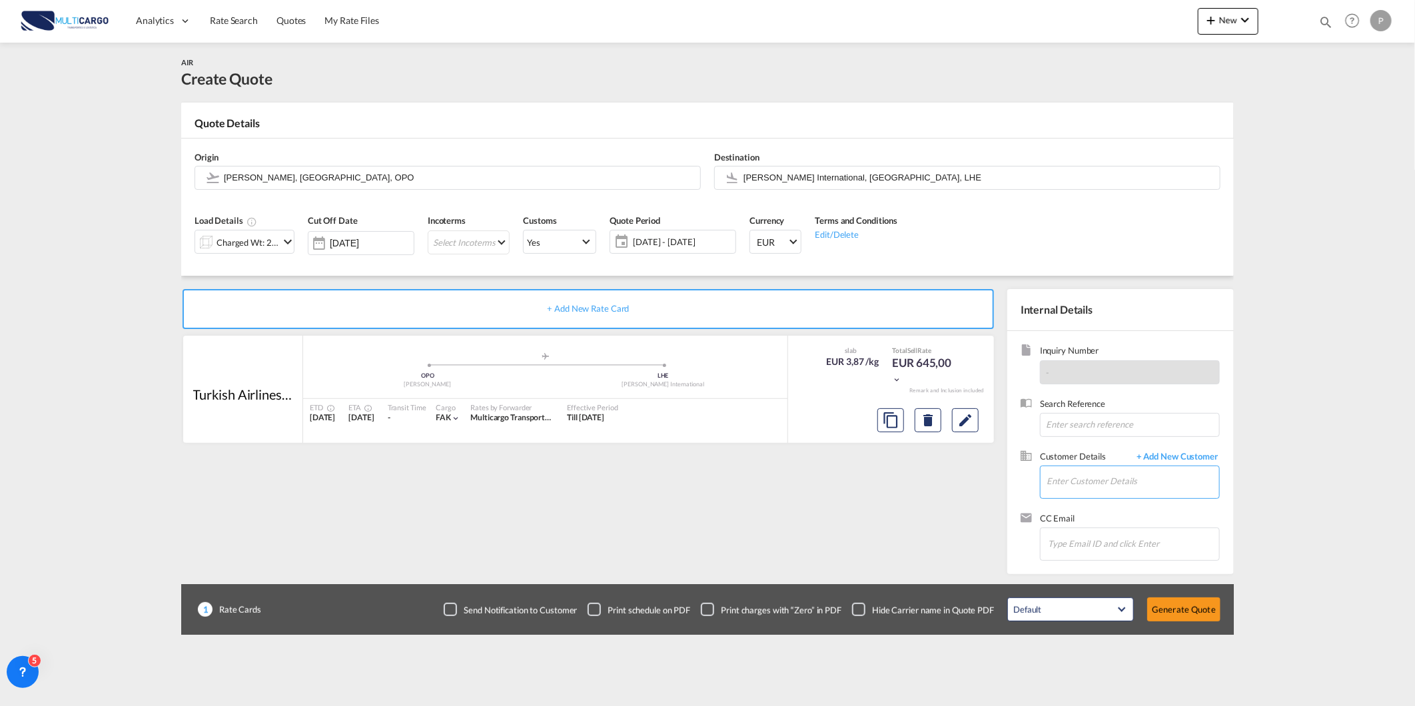
click at [1109, 489] on input "Enter Customer Details" at bounding box center [1133, 481] width 173 height 30
paste input "[PERSON_NAME][EMAIL_ADDRESS][DOMAIN_NAME]"
click at [1149, 508] on div "[PERSON_NAME] [PERSON_NAME][EMAIL_ADDRESS][DOMAIN_NAME]" at bounding box center [1172, 505] width 253 height 36
type input "[PERSON_NAME][EMAIL_ADDRESS][DOMAIN_NAME], [PERSON_NAME], [PERSON_NAME][EMAIL_A…"
click at [1193, 611] on button "Generate Quote" at bounding box center [1183, 610] width 73 height 24
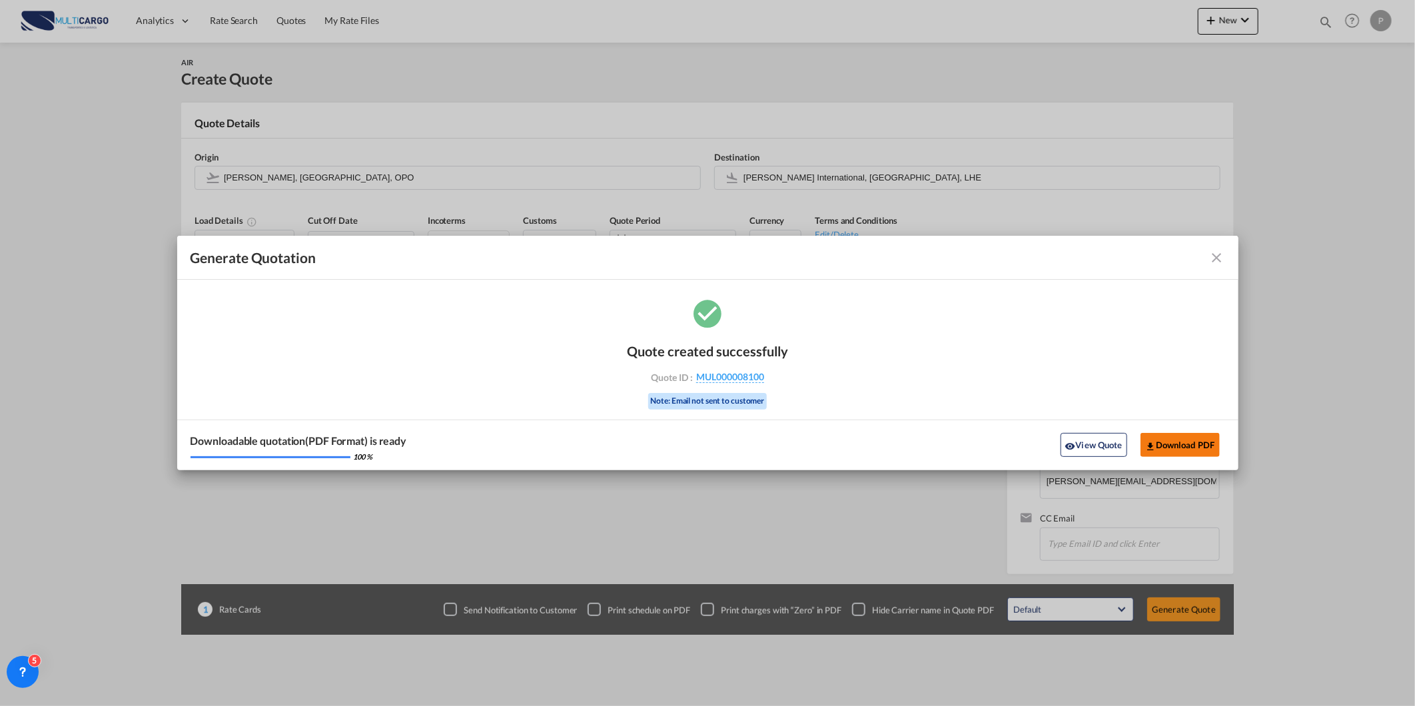
click at [1162, 453] on button "Download PDF" at bounding box center [1180, 445] width 79 height 24
click at [1222, 261] on md-icon "icon-close fg-AAA8AD cursor m-0" at bounding box center [1217, 258] width 16 height 16
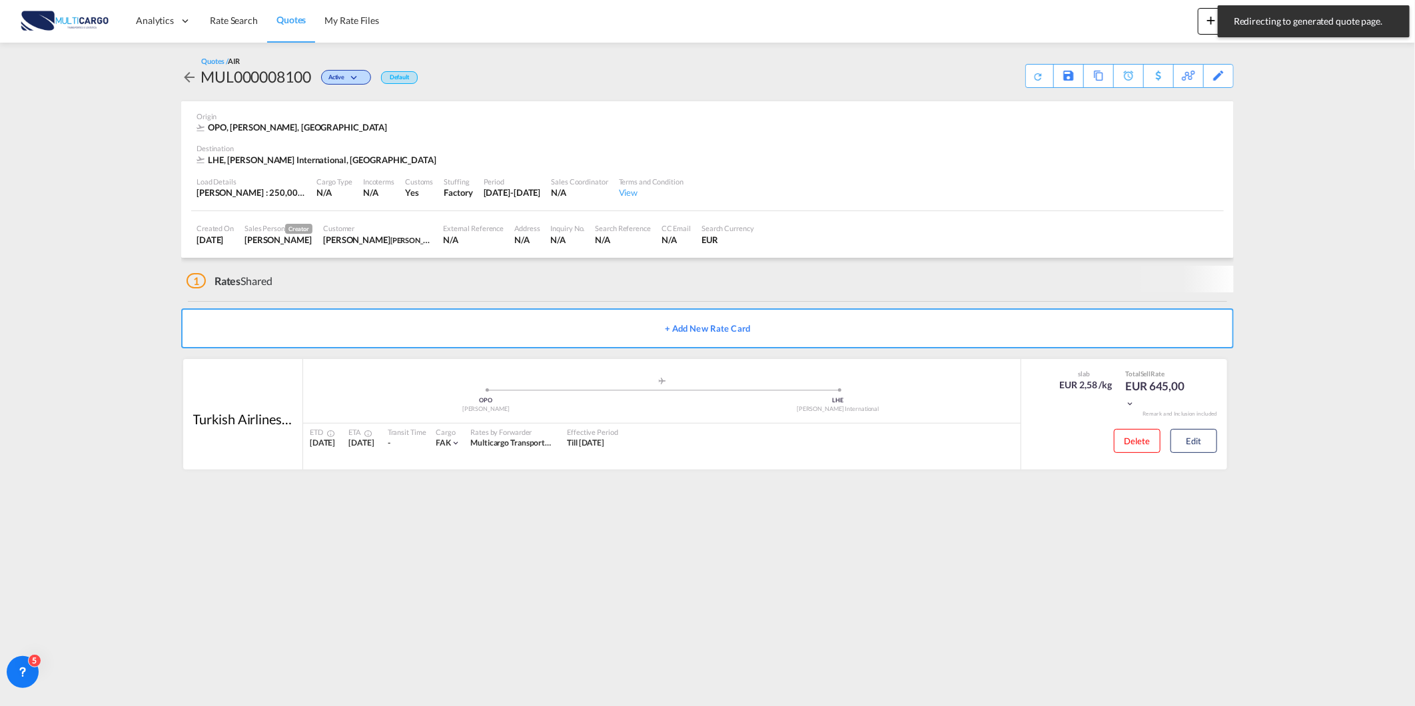
click at [278, 30] on link "Quotes" at bounding box center [291, 20] width 48 height 43
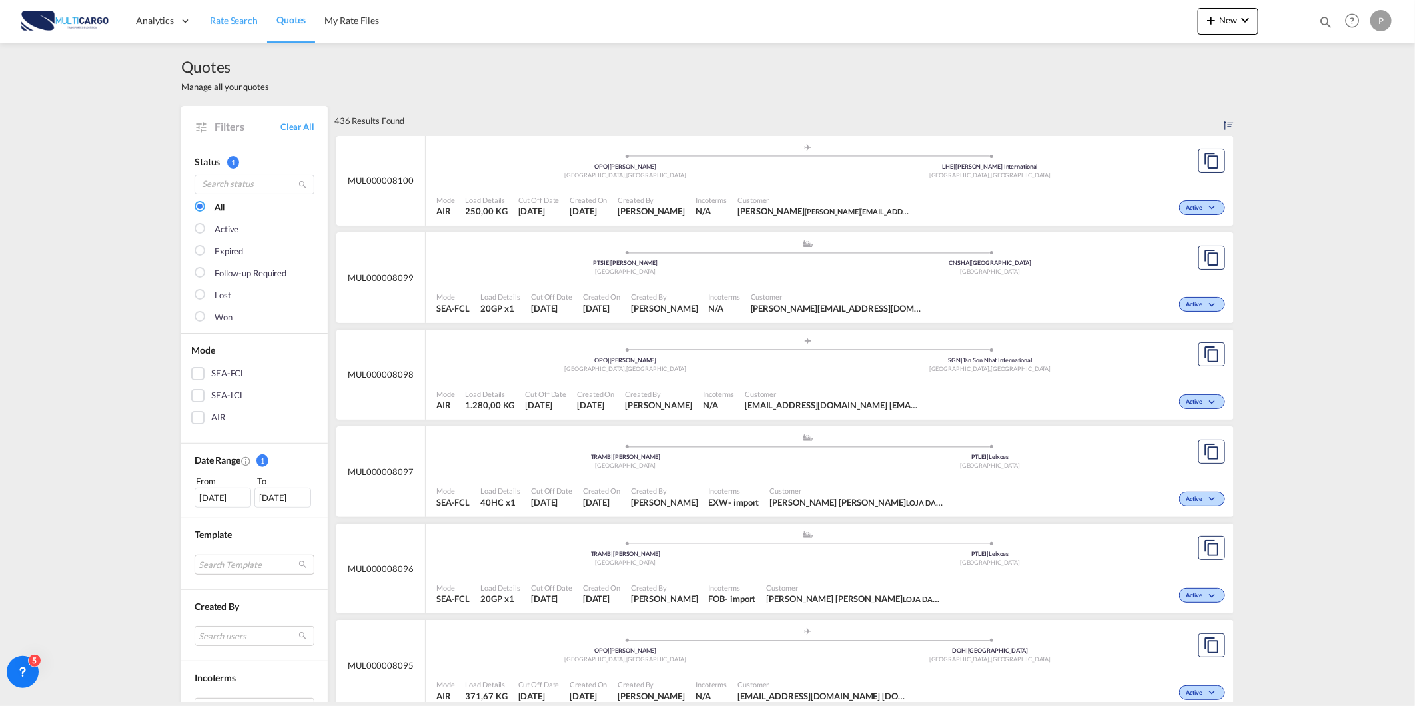
click at [245, 27] on link "Rate Search" at bounding box center [234, 20] width 67 height 43
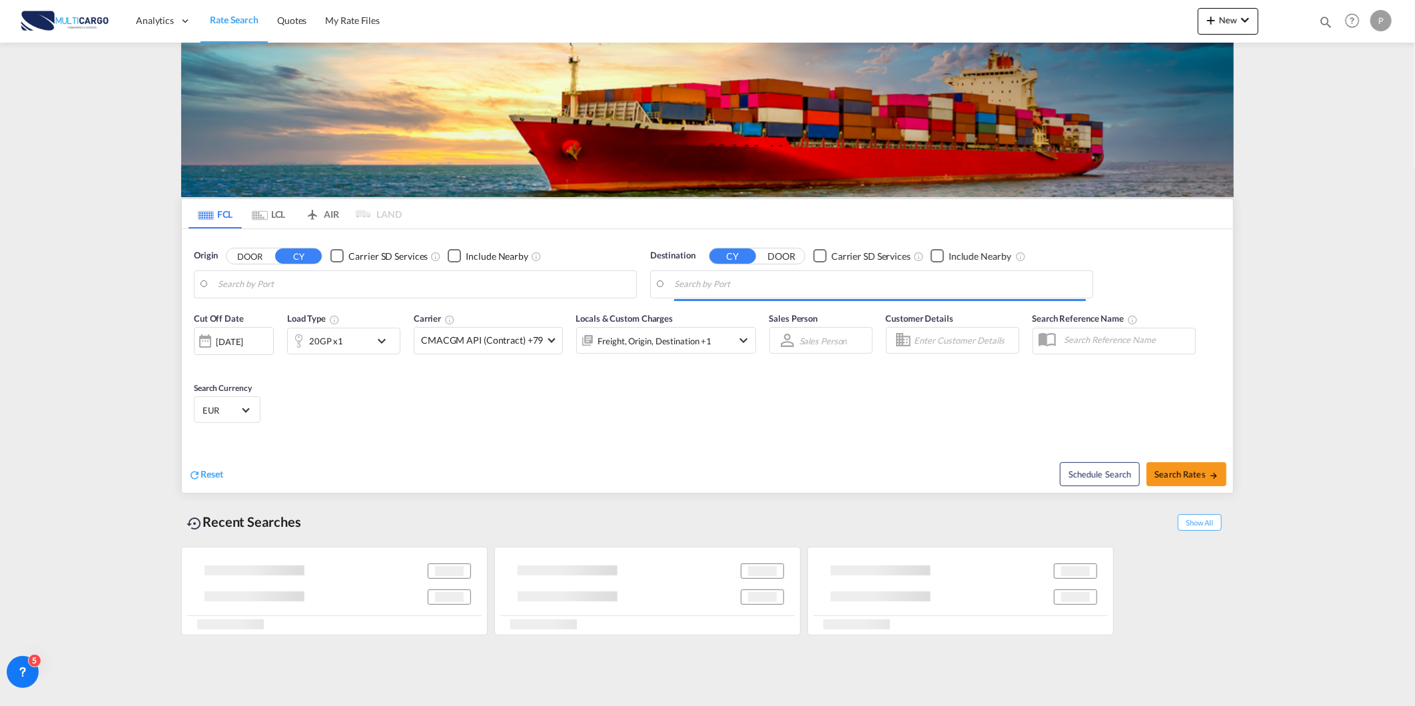
type input "Leixoes, PTLEI"
type input "[GEOGRAPHIC_DATA], [GEOGRAPHIC_DATA]"
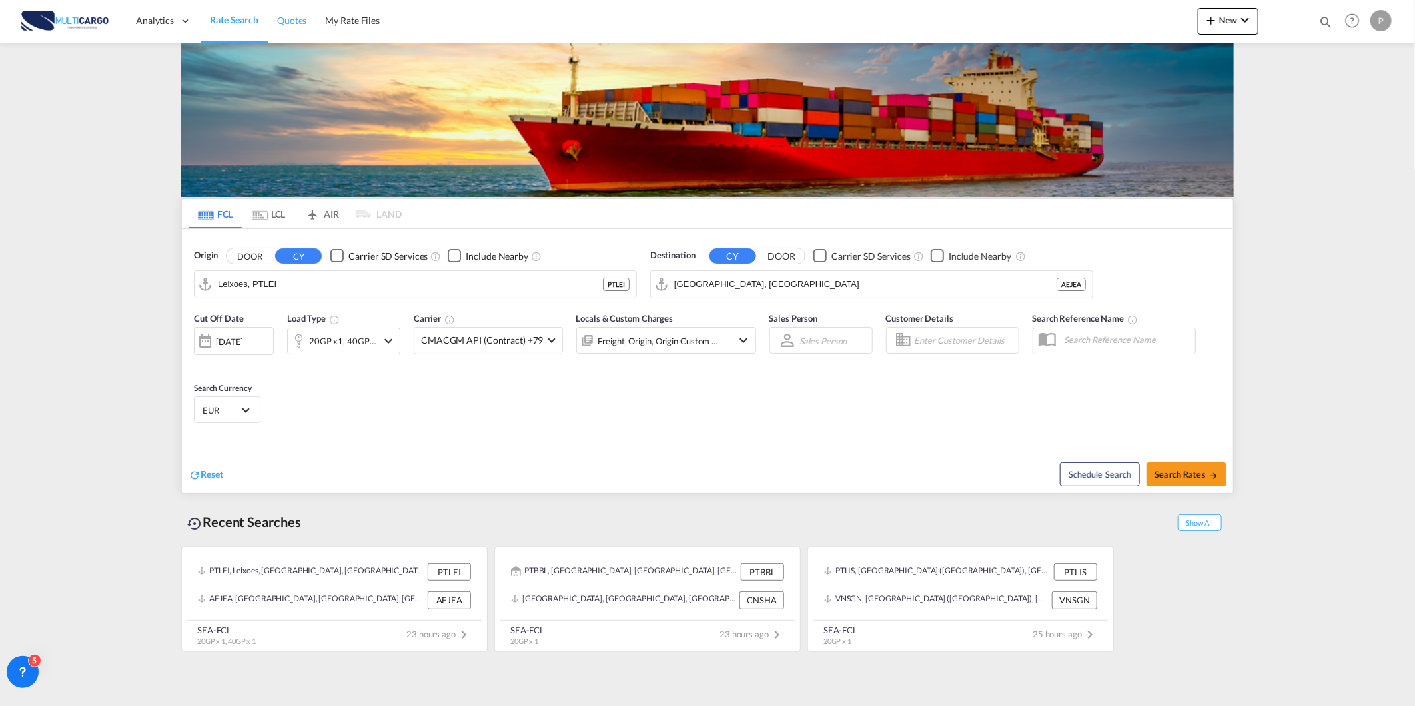
click at [290, 23] on span "Quotes" at bounding box center [291, 20] width 29 height 11
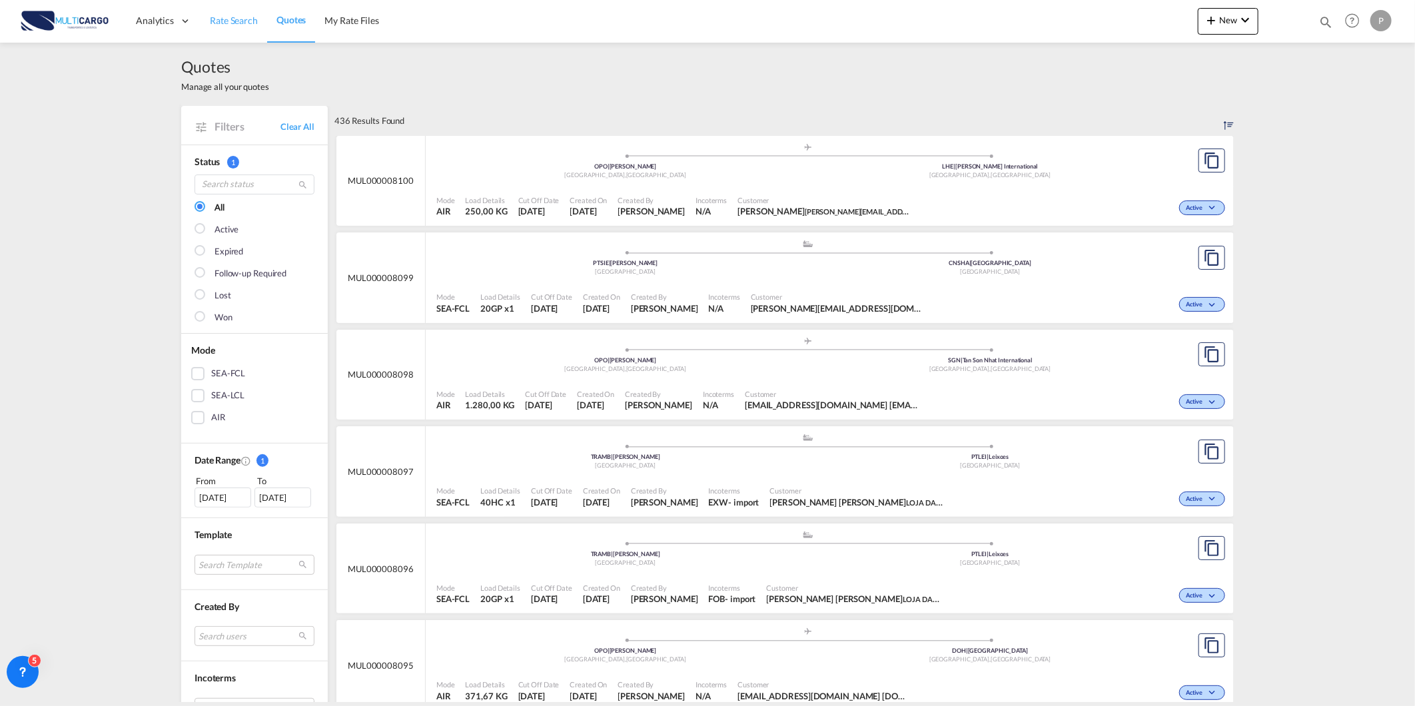
drag, startPoint x: 213, startPoint y: 27, endPoint x: 214, endPoint y: 34, distance: 7.4
click at [213, 27] on span "Rate Search" at bounding box center [234, 20] width 48 height 13
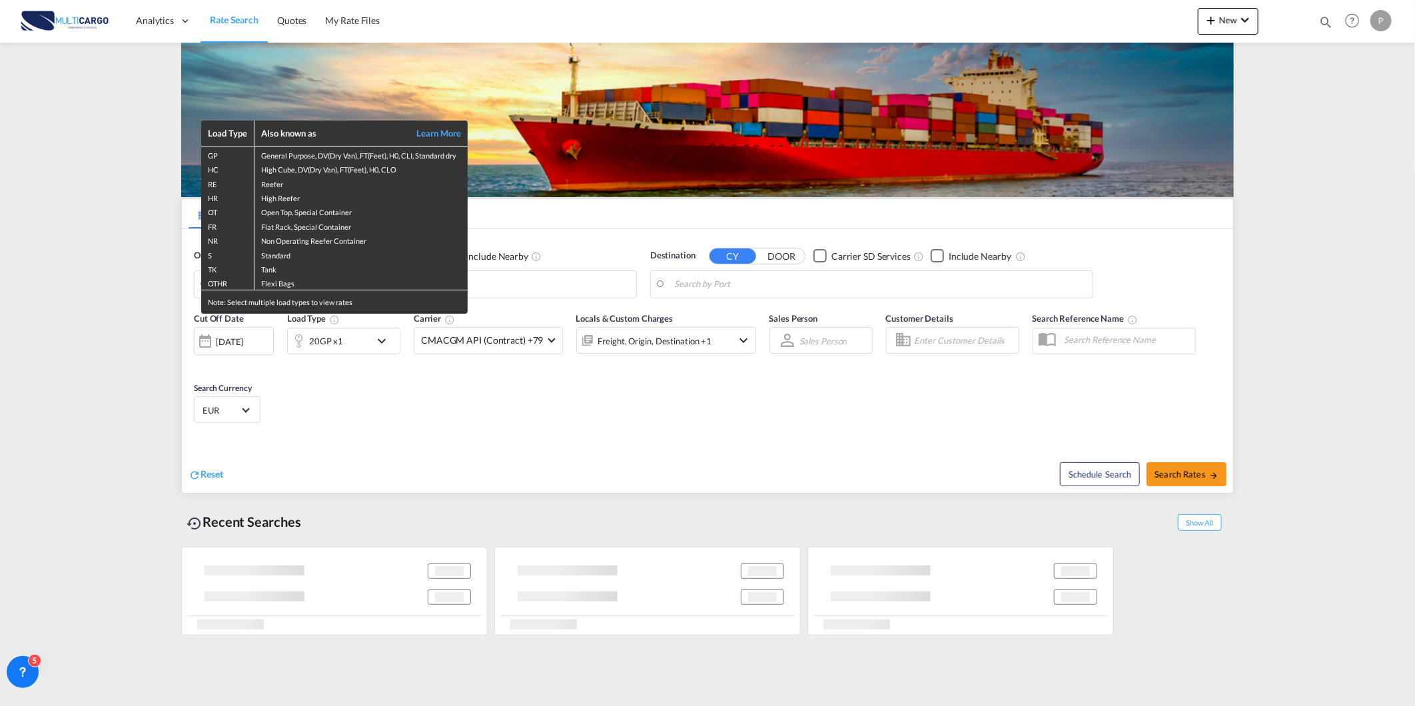
type input "Leixoes, PTLEI"
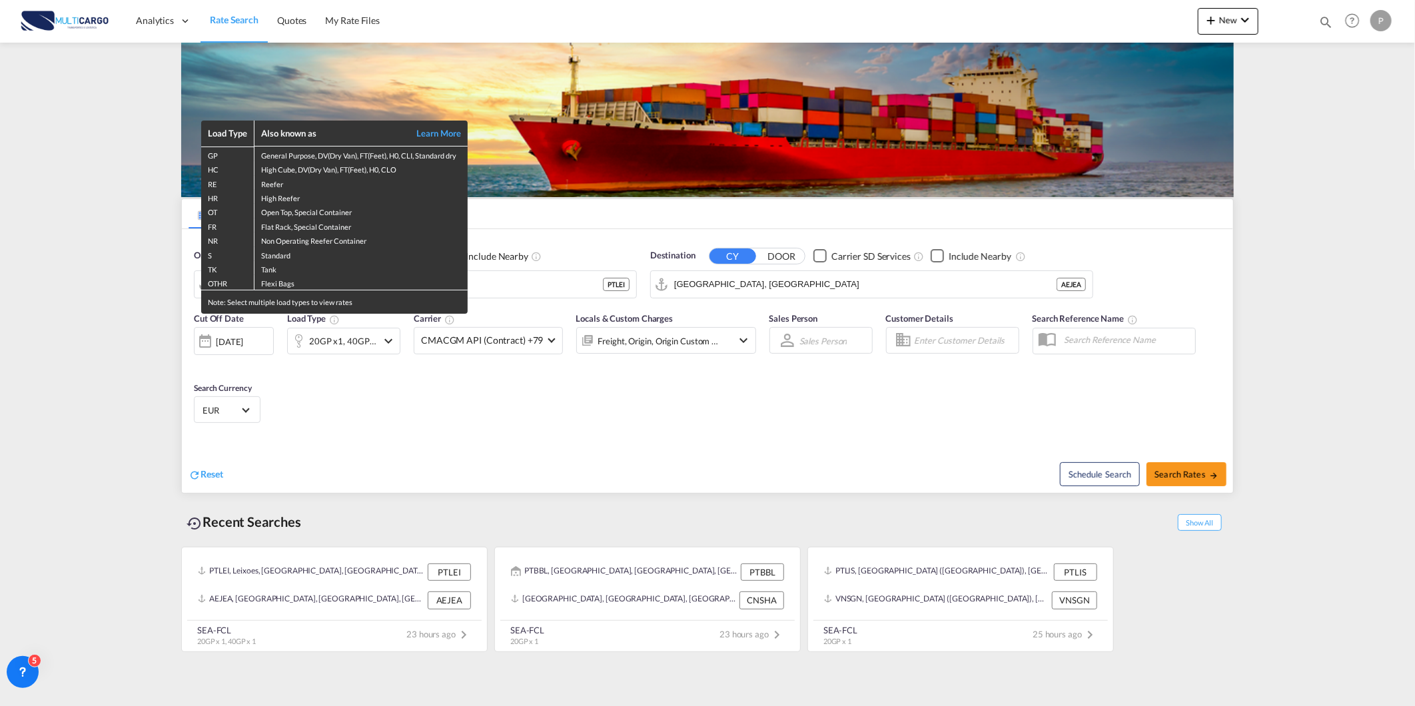
click at [608, 280] on div "Load Type Also known as Learn More GP General Purpose, DV(Dry Van), FT(Feet), H…" at bounding box center [707, 353] width 1415 height 706
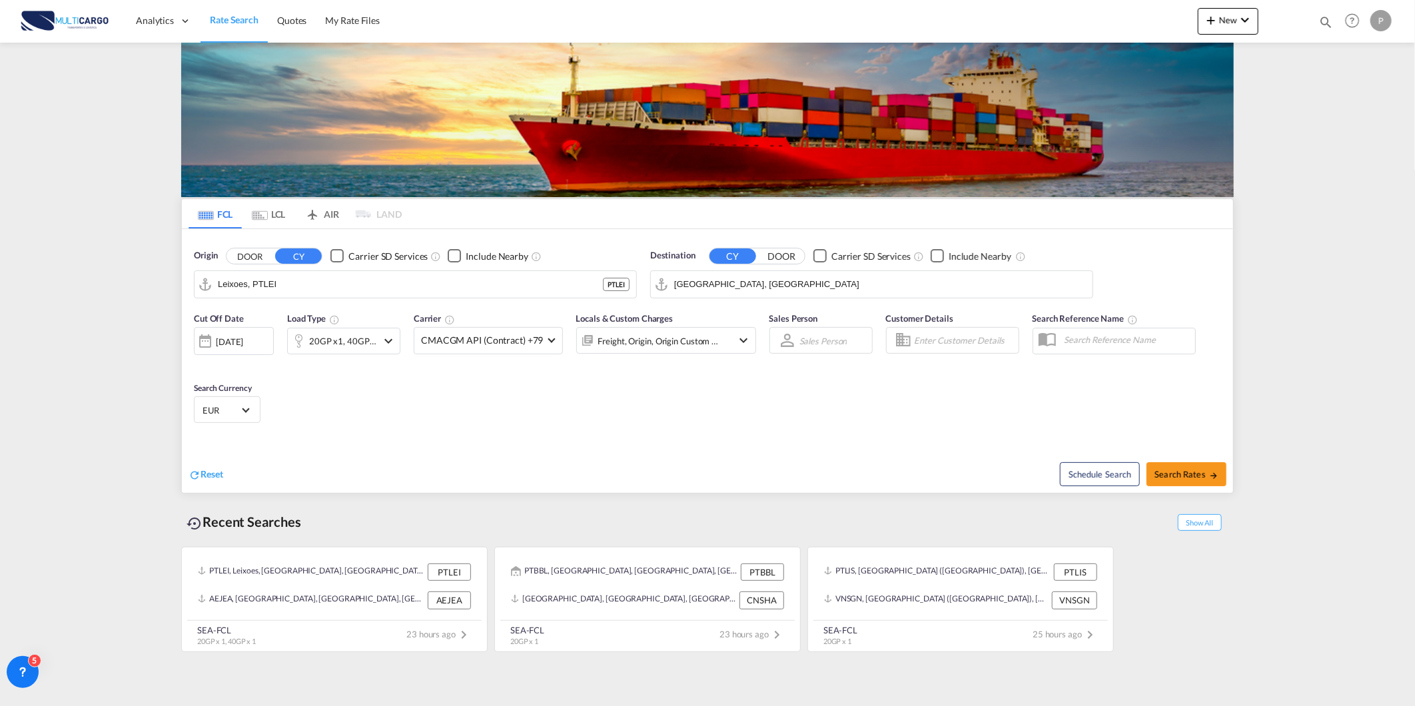
click at [764, 281] on input "[GEOGRAPHIC_DATA], [GEOGRAPHIC_DATA]" at bounding box center [880, 284] width 412 height 20
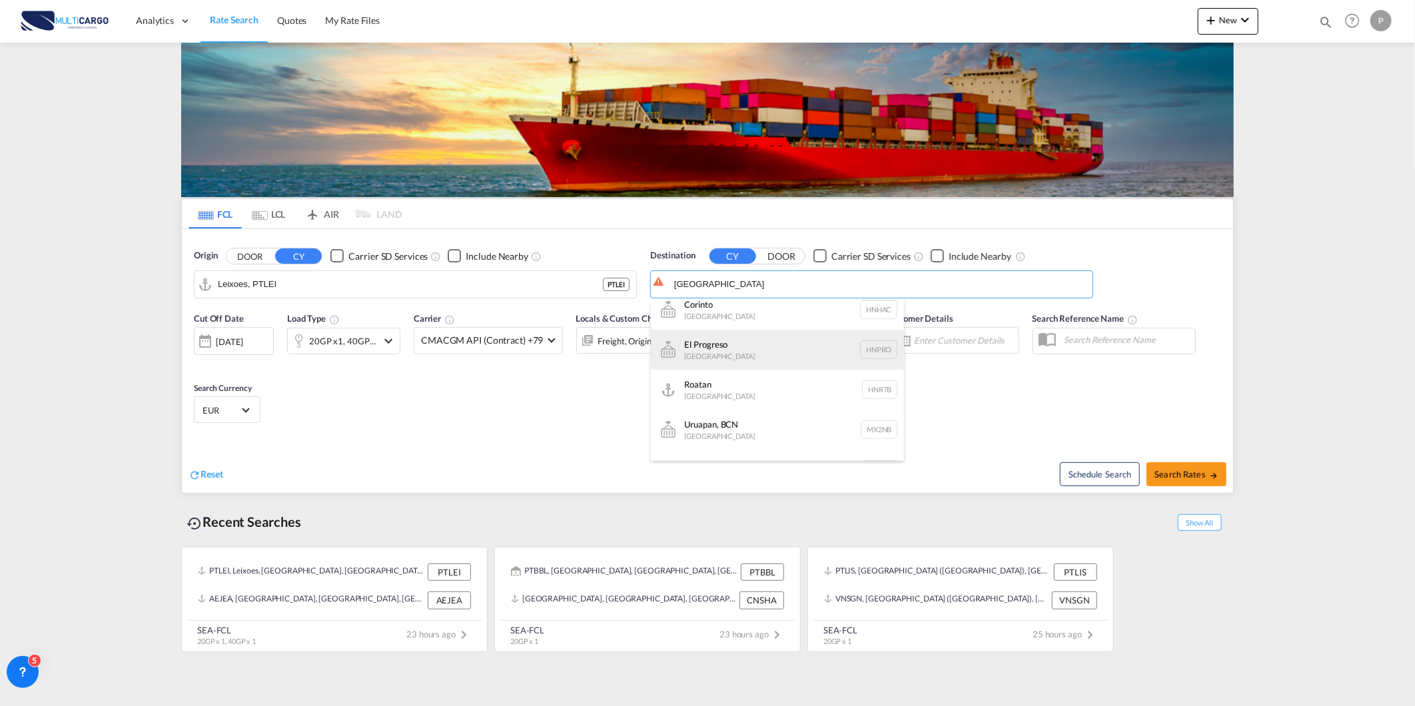
scroll to position [296, 0]
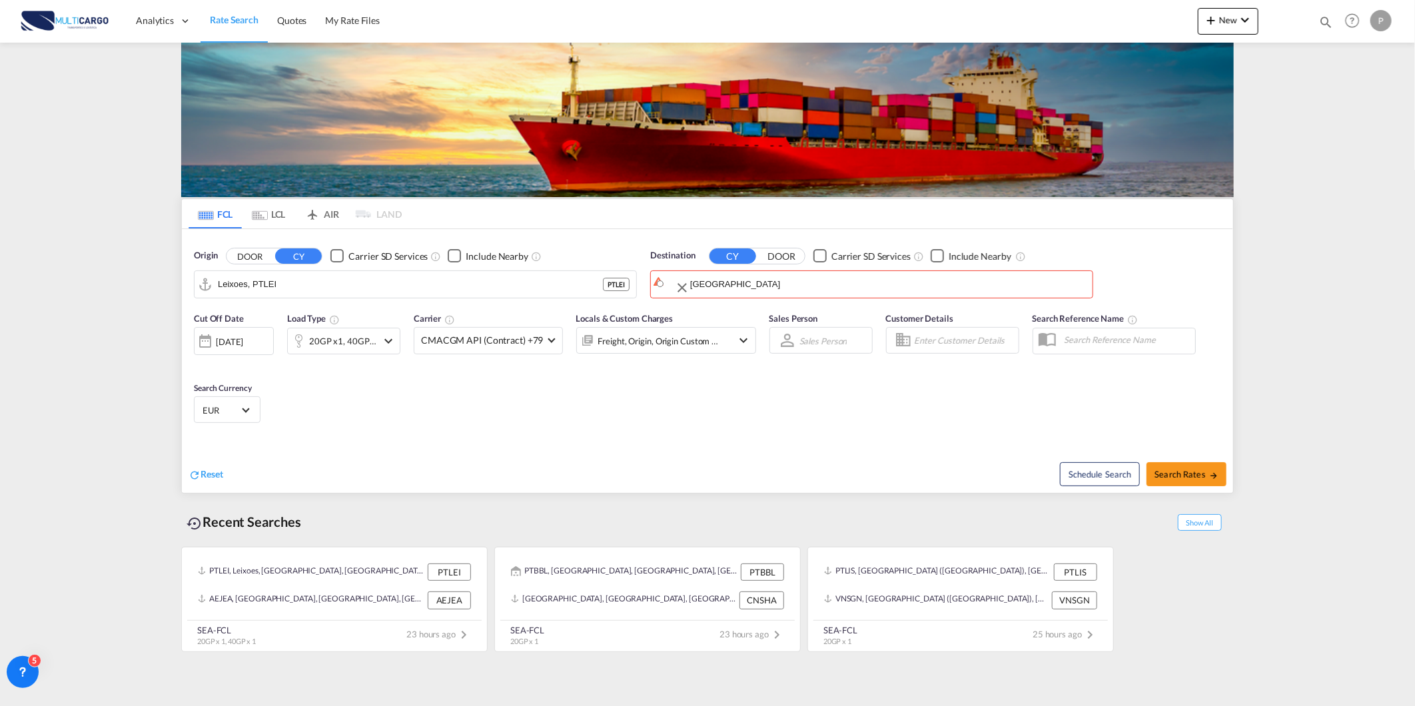
click at [726, 282] on body "Analytics Reports Dashboard Rate Search Quotes My Rate Files Analytics" at bounding box center [707, 353] width 1415 height 706
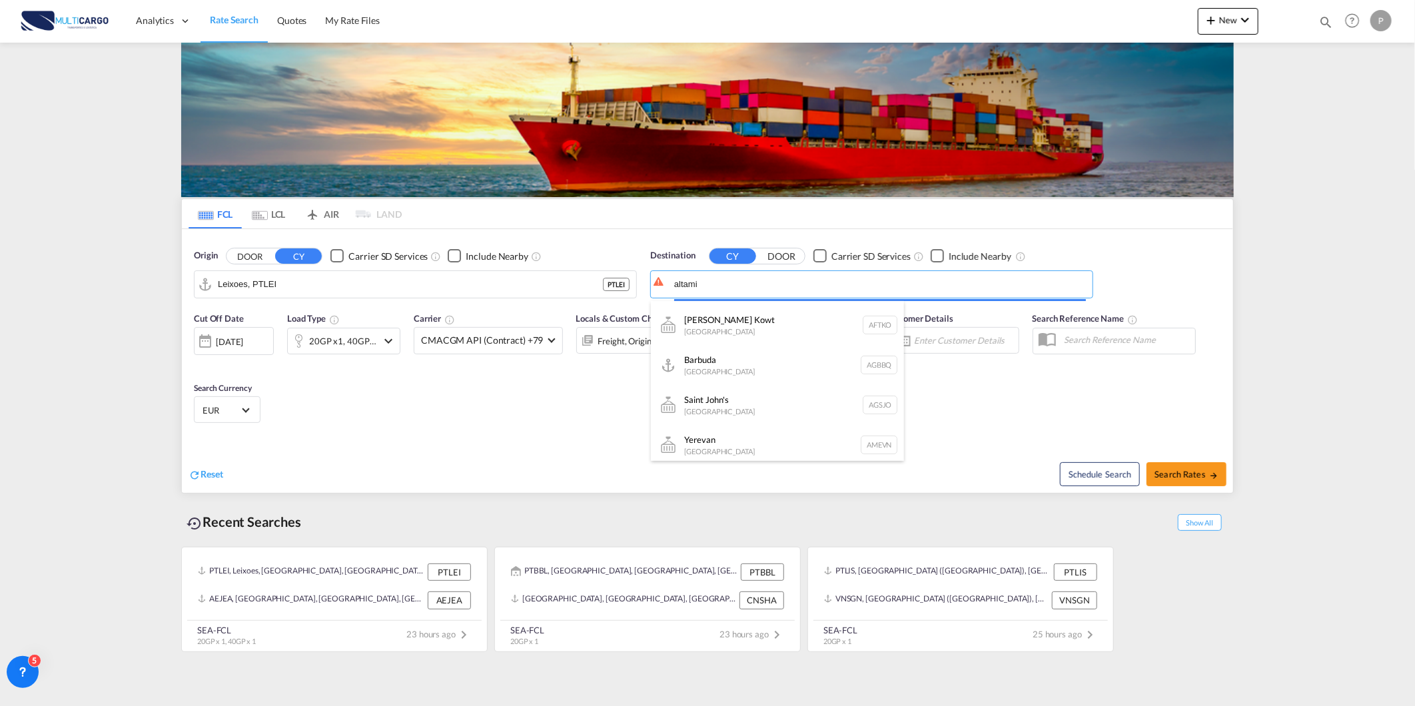
scroll to position [11, 0]
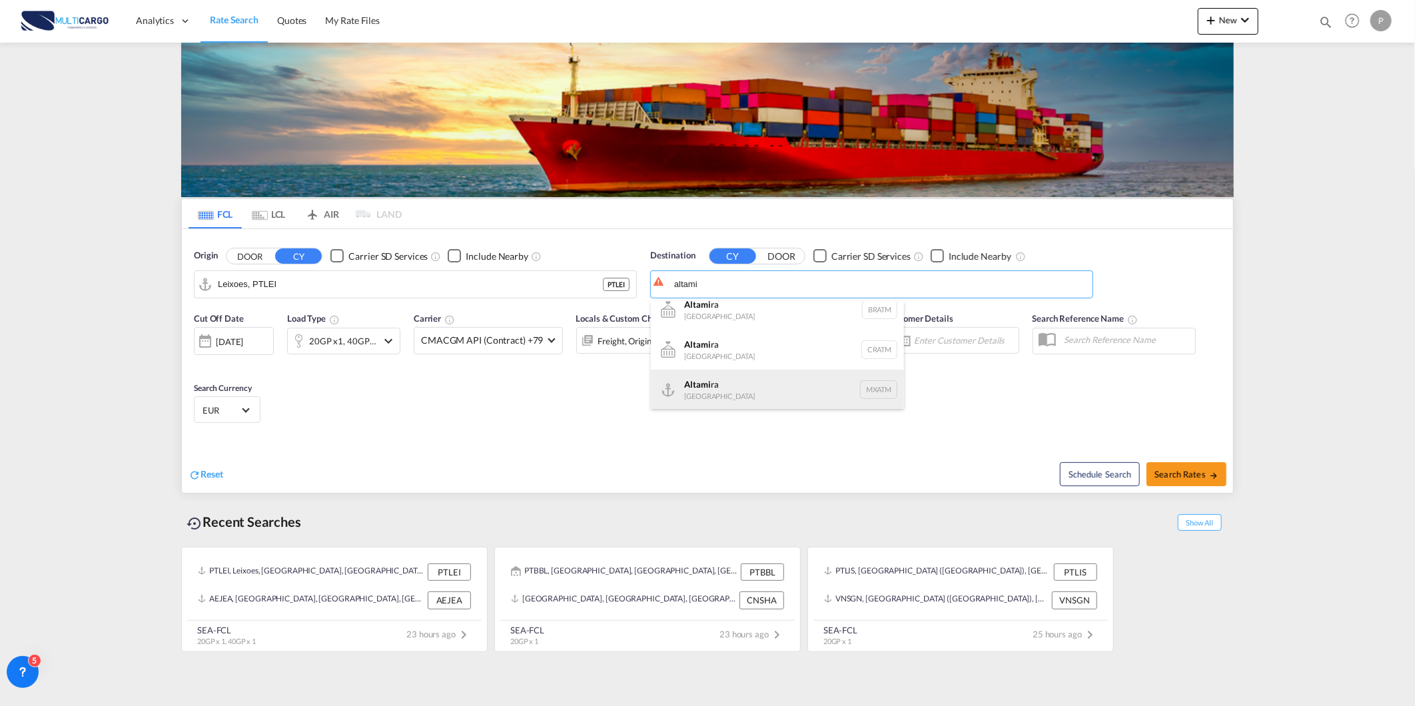
click at [706, 391] on div "Altami ra [GEOGRAPHIC_DATA] MXATM" at bounding box center [777, 390] width 253 height 40
type input "Altamira, MXATM"
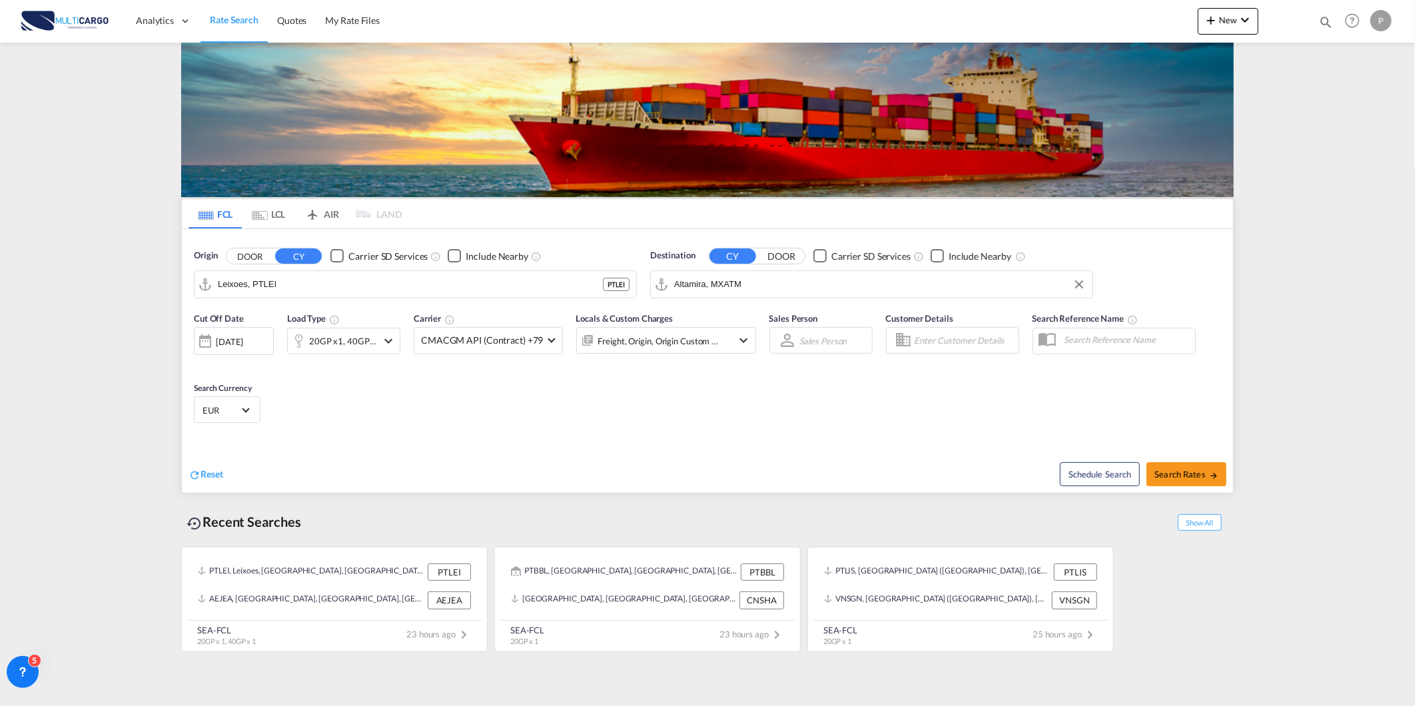
click at [441, 433] on div "Cut Off Date [DATE] [DATE] Load Type 20GP x1, 40GP x1 Carrier CMACGM API (Contr…" at bounding box center [707, 370] width 1051 height 130
click at [353, 348] on div "20GP x1, 40GP x1" at bounding box center [343, 341] width 68 height 19
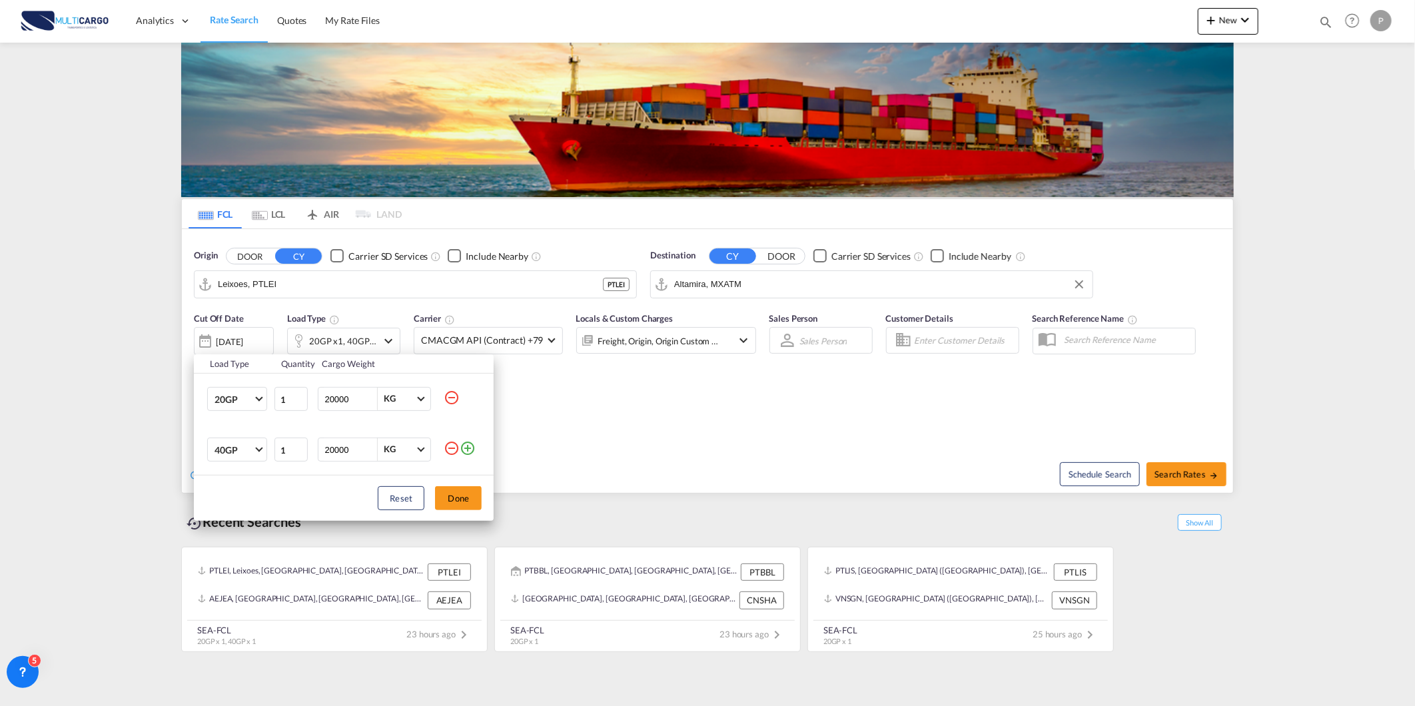
click at [450, 442] on md-icon "icon-minus-circle-outline" at bounding box center [452, 448] width 16 height 16
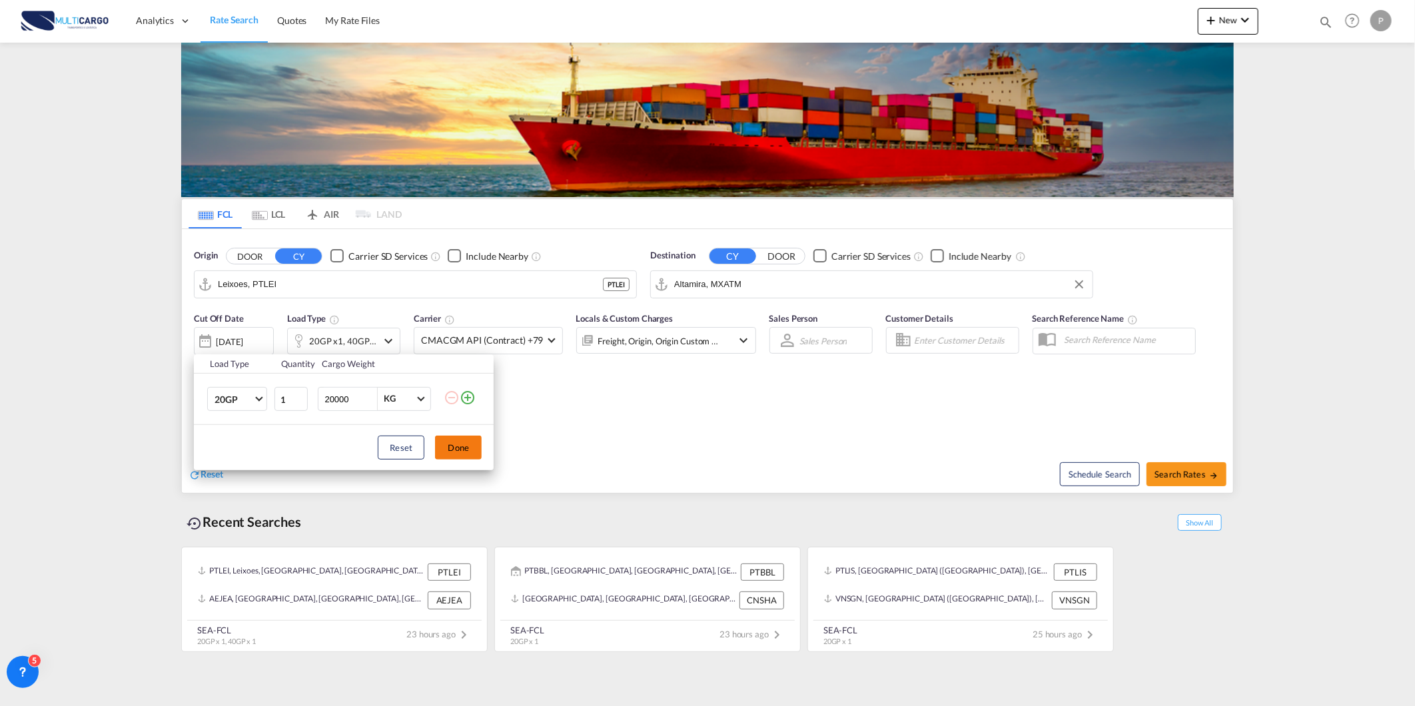
click at [445, 449] on button "Done" at bounding box center [458, 448] width 47 height 24
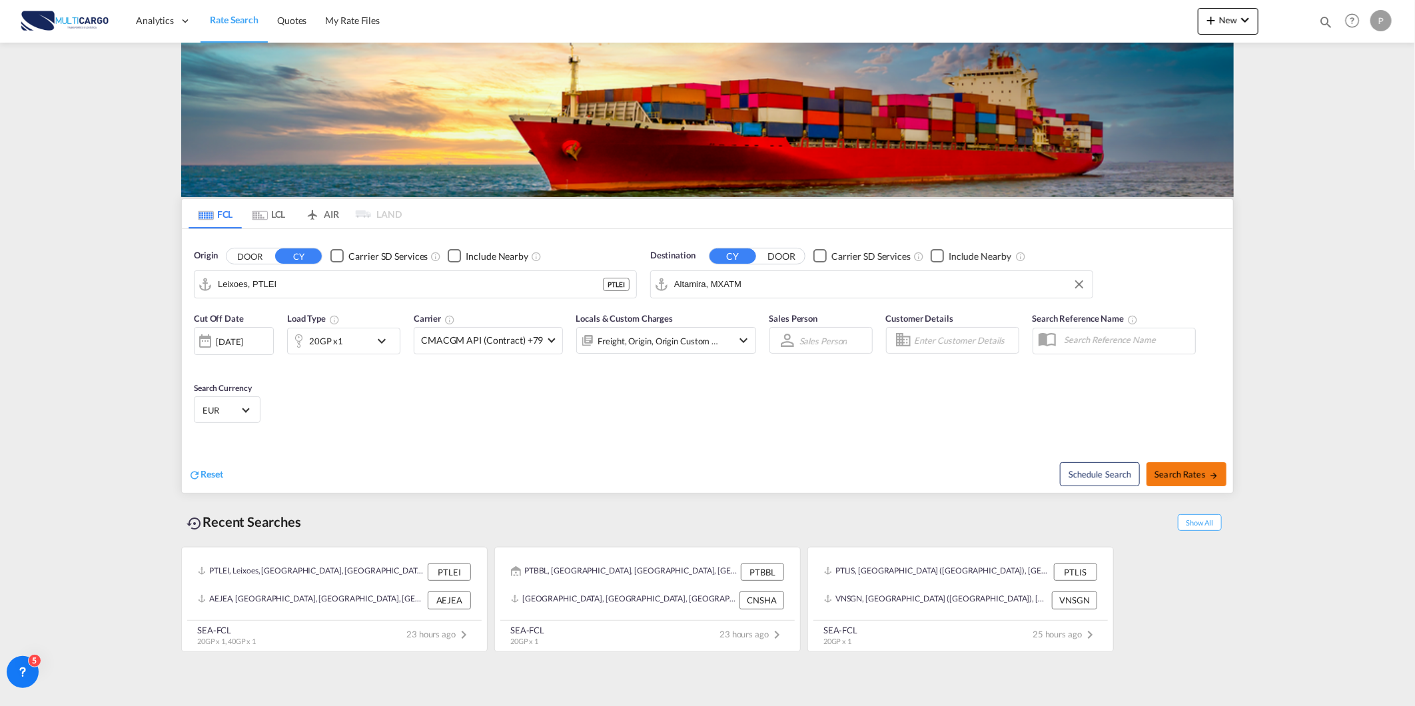
click at [1165, 471] on span "Search Rates" at bounding box center [1187, 474] width 64 height 11
type input "PTLEI to MXATM / [DATE]"
